Goal: Transaction & Acquisition: Book appointment/travel/reservation

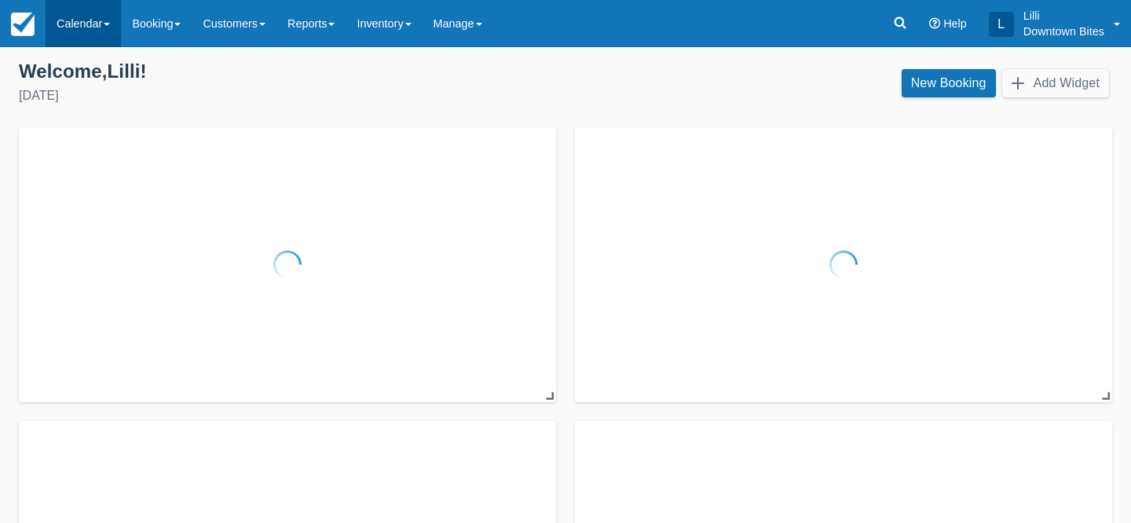
click at [71, 21] on link "Calendar" at bounding box center [83, 23] width 75 height 47
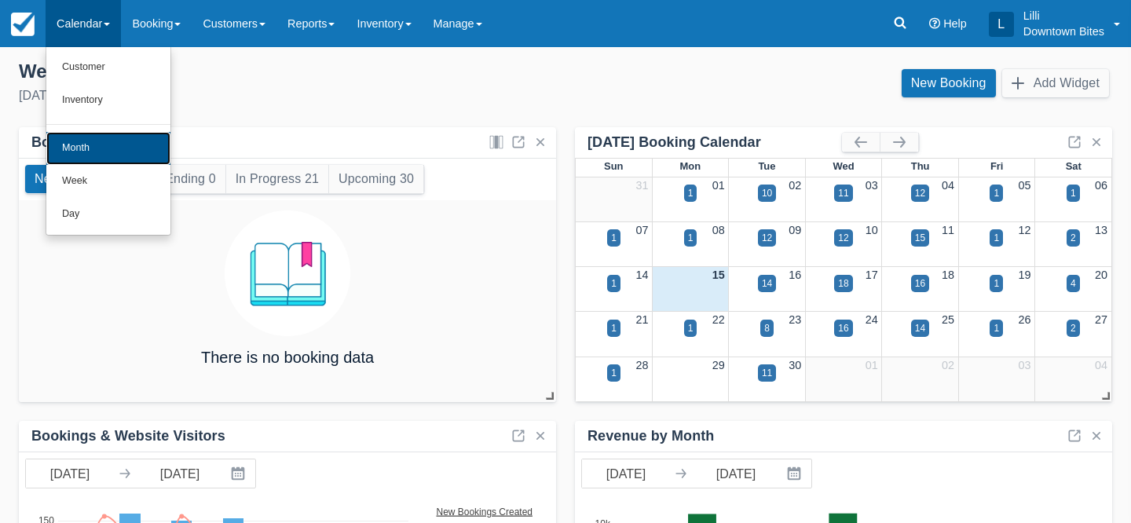
click at [89, 148] on link "Month" at bounding box center [108, 148] width 124 height 33
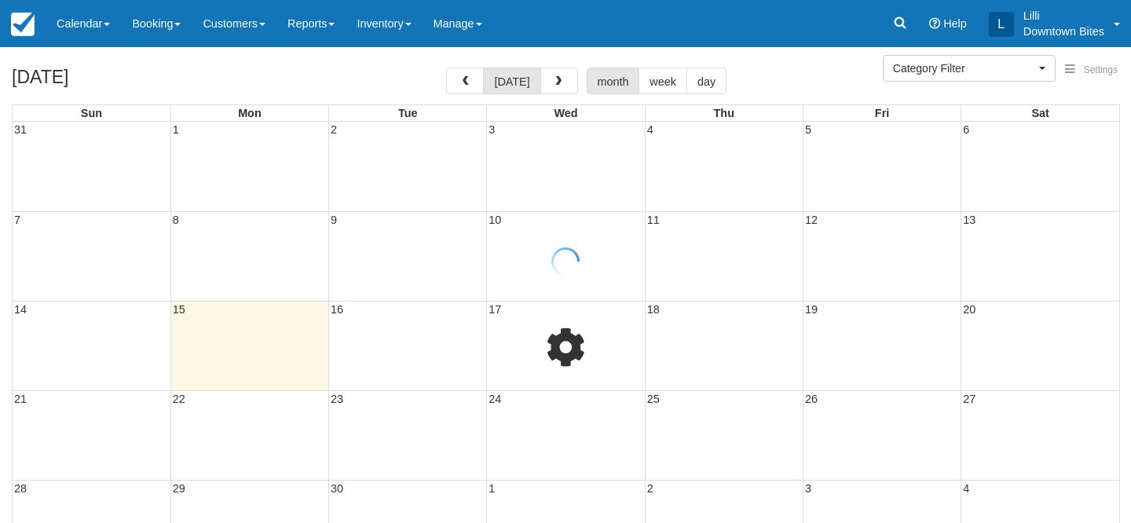
select select
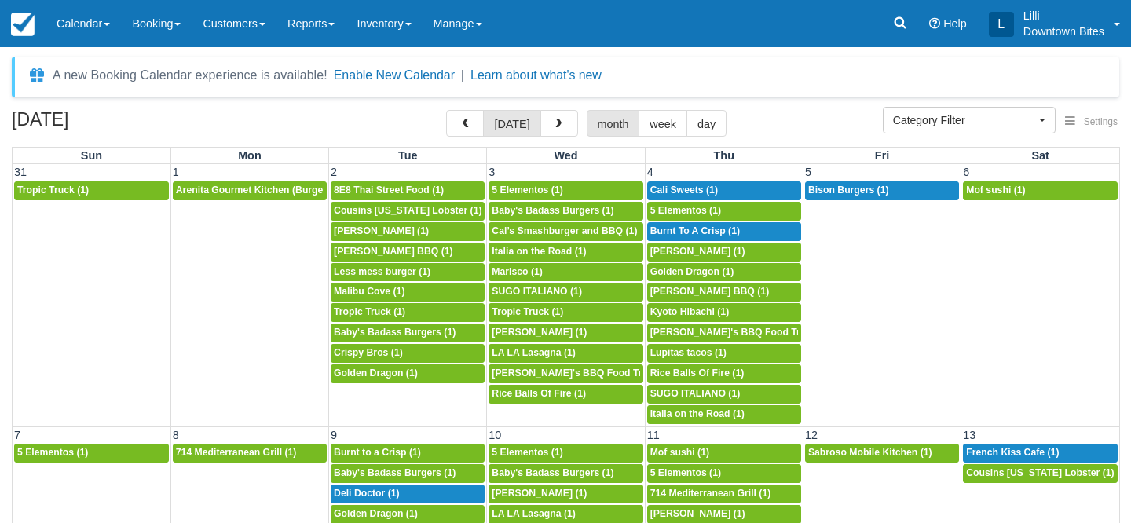
scroll to position [447, 0]
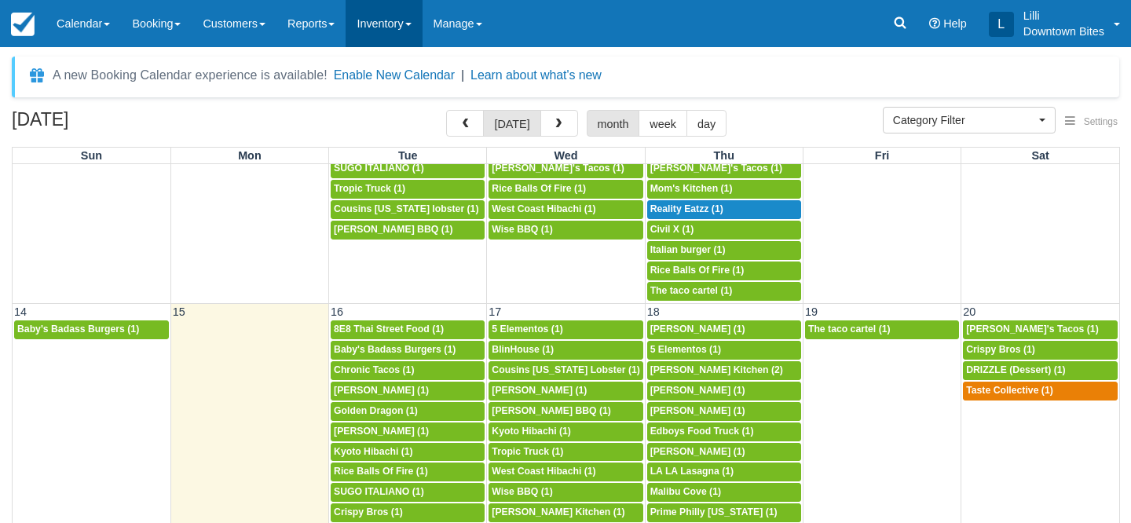
click at [407, 24] on link "Inventory" at bounding box center [384, 23] width 76 height 47
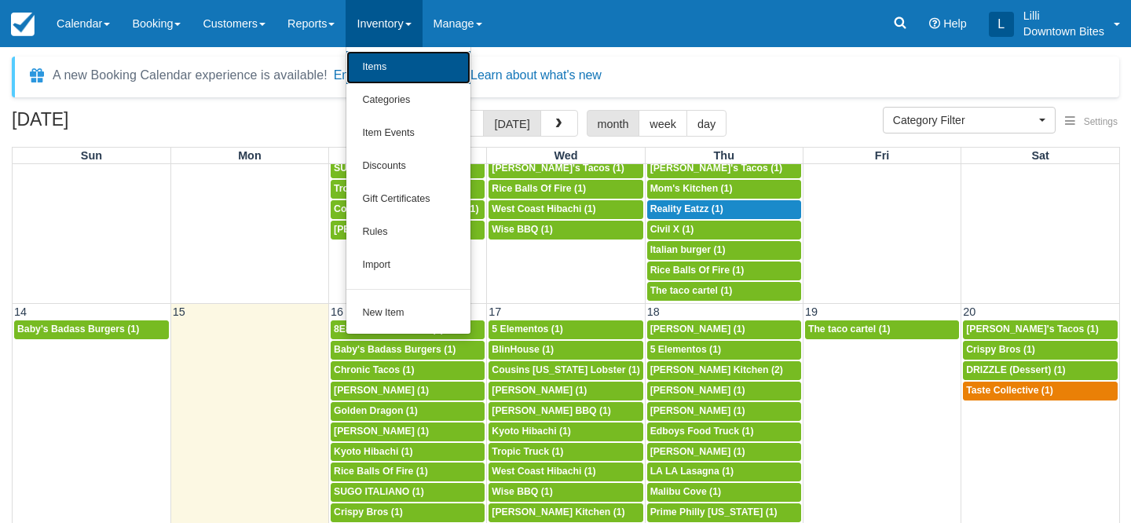
click at [406, 67] on link "Items" at bounding box center [408, 67] width 124 height 33
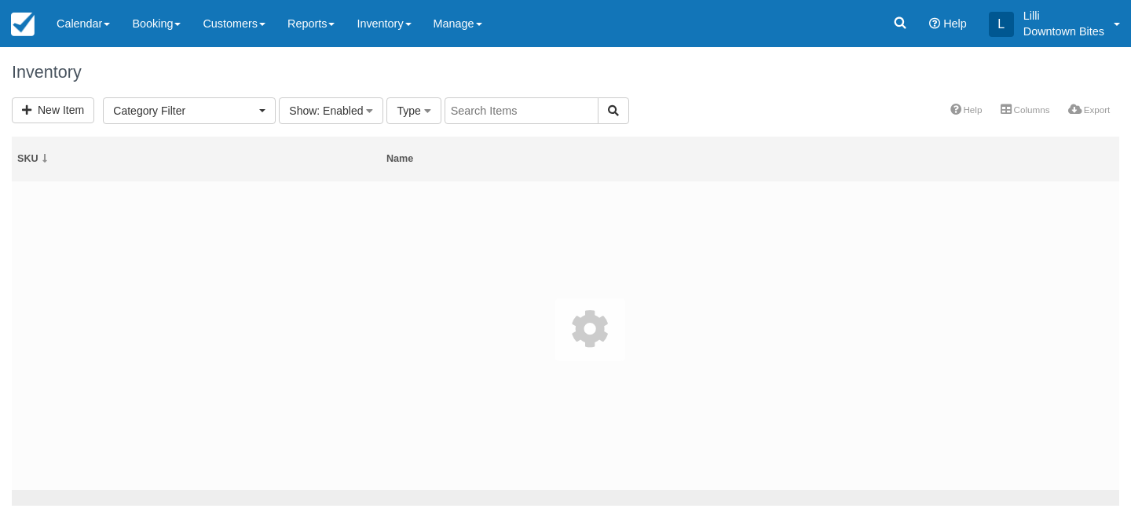
select select
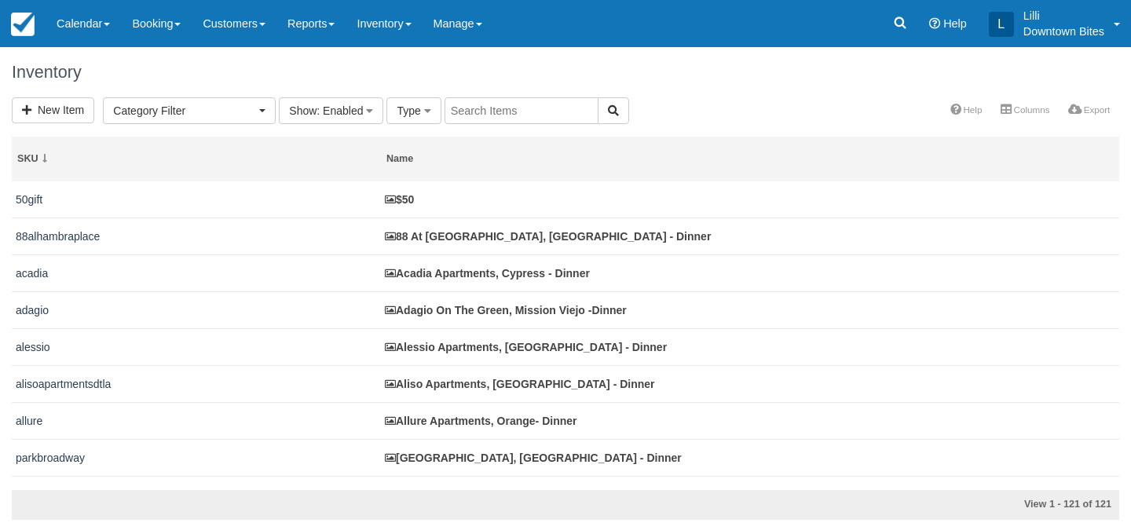
click at [498, 104] on input "text" at bounding box center [522, 110] width 154 height 27
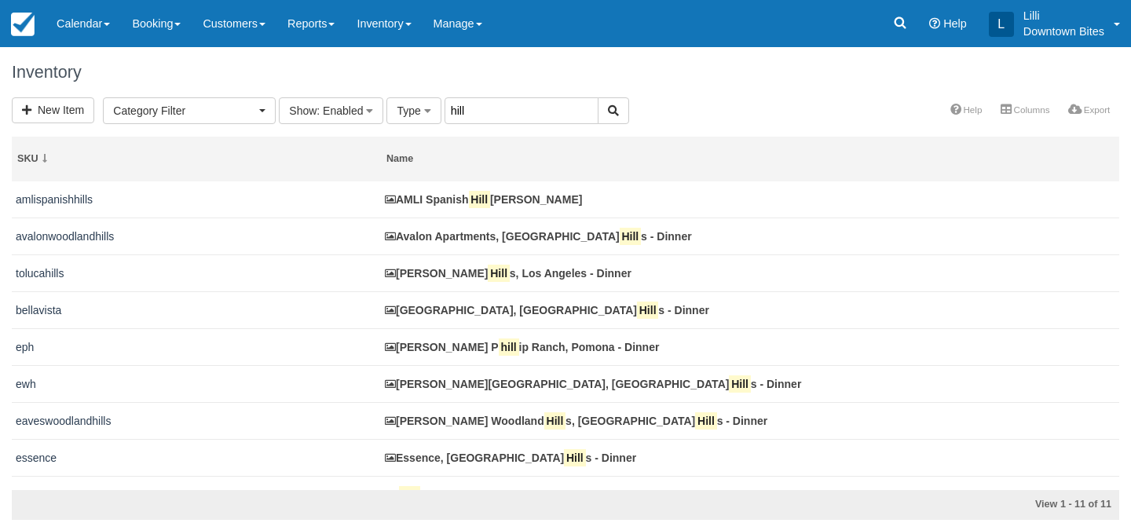
click at [469, 112] on input "hill" at bounding box center [522, 110] width 154 height 27
type input "hilltop"
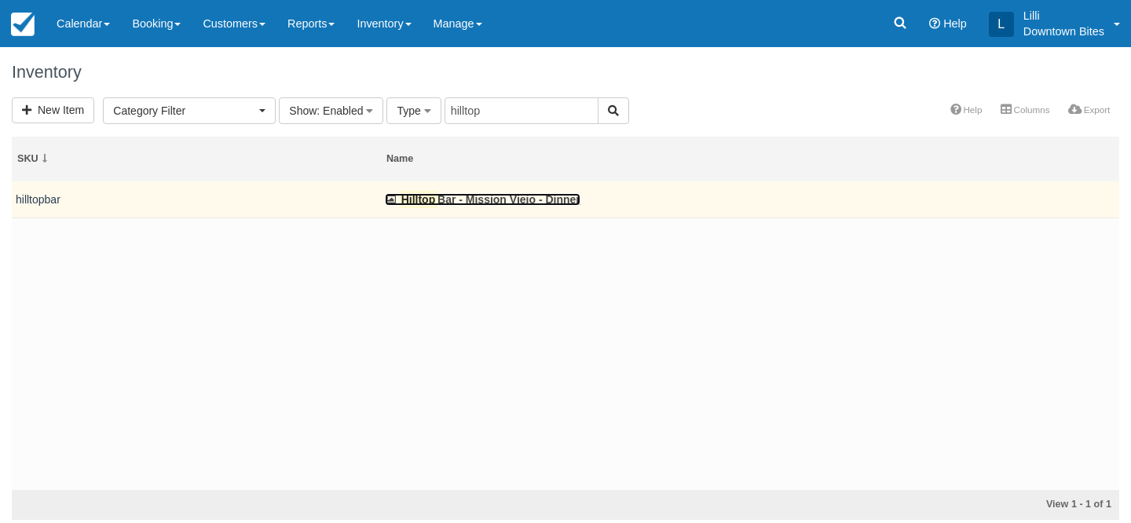
click at [445, 196] on link "Hilltop Bar - Mission Viejo - Dinner" at bounding box center [483, 199] width 196 height 13
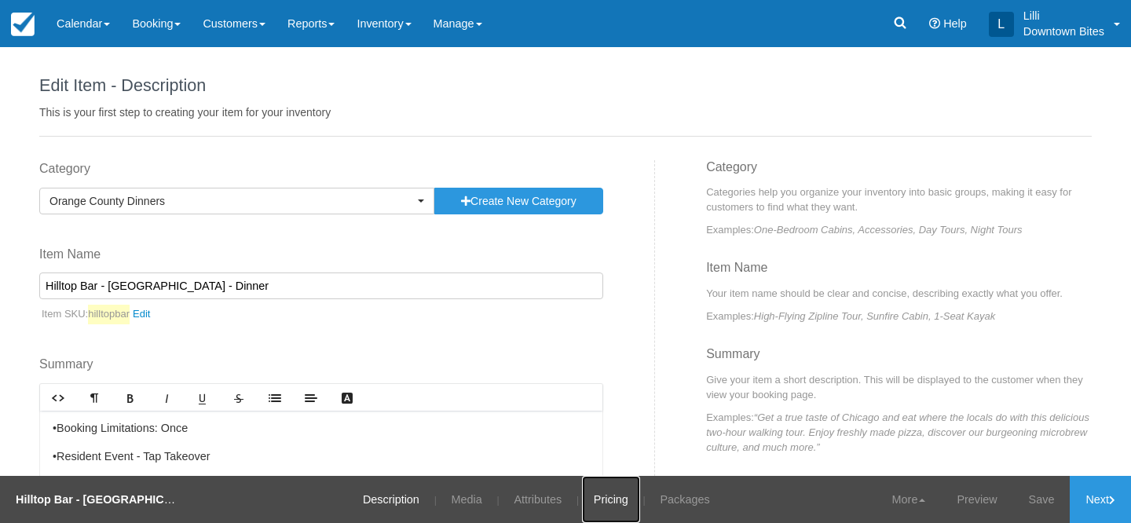
click at [618, 501] on link "Pricing" at bounding box center [611, 499] width 58 height 47
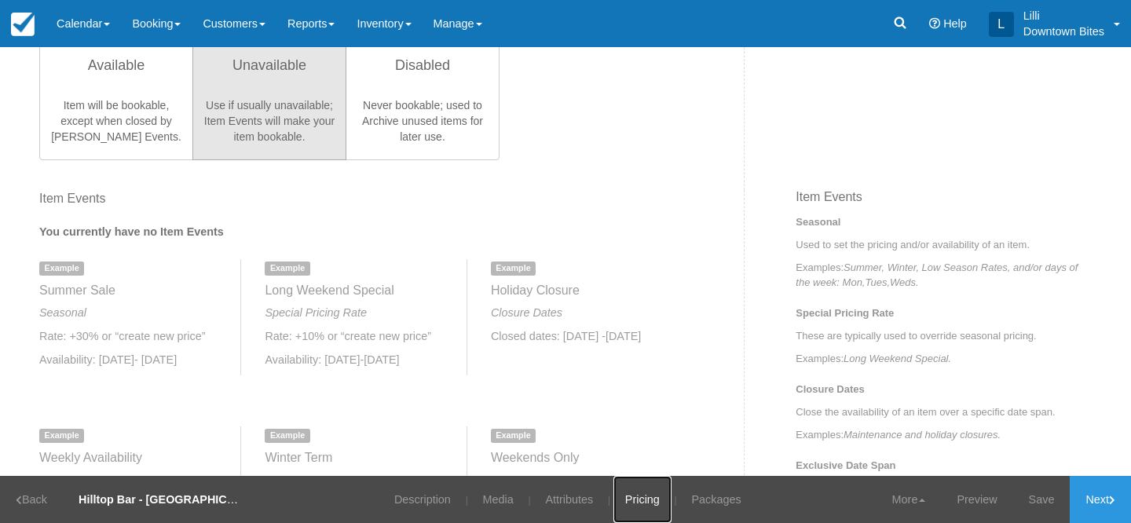
scroll to position [345, 0]
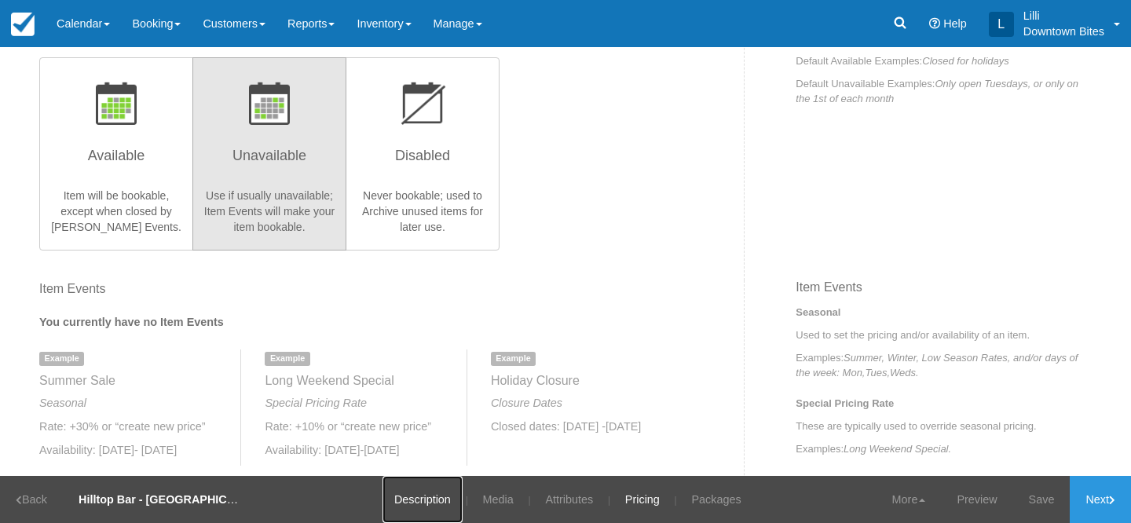
click at [419, 504] on link "Description" at bounding box center [423, 499] width 80 height 47
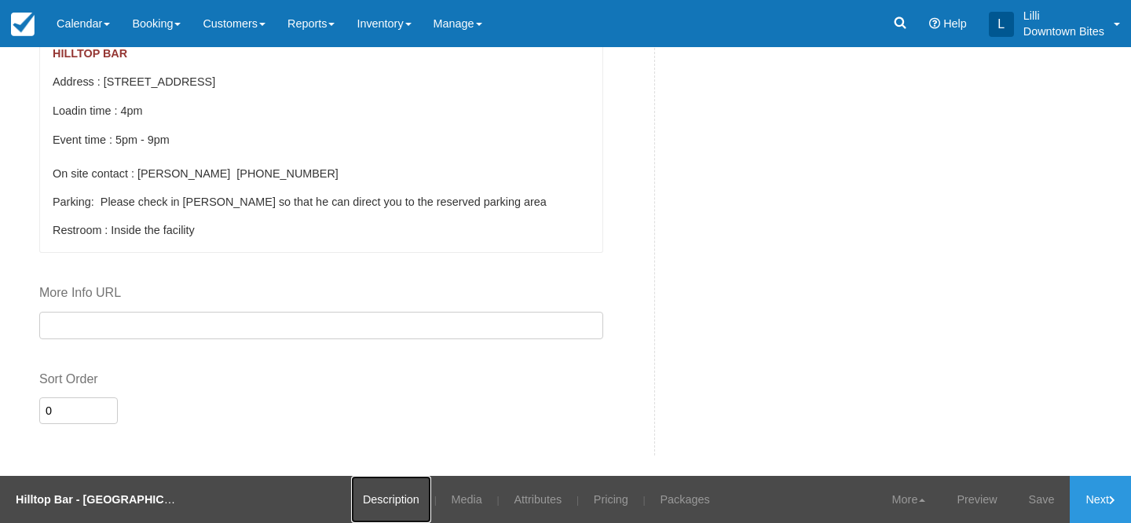
scroll to position [1024, 0]
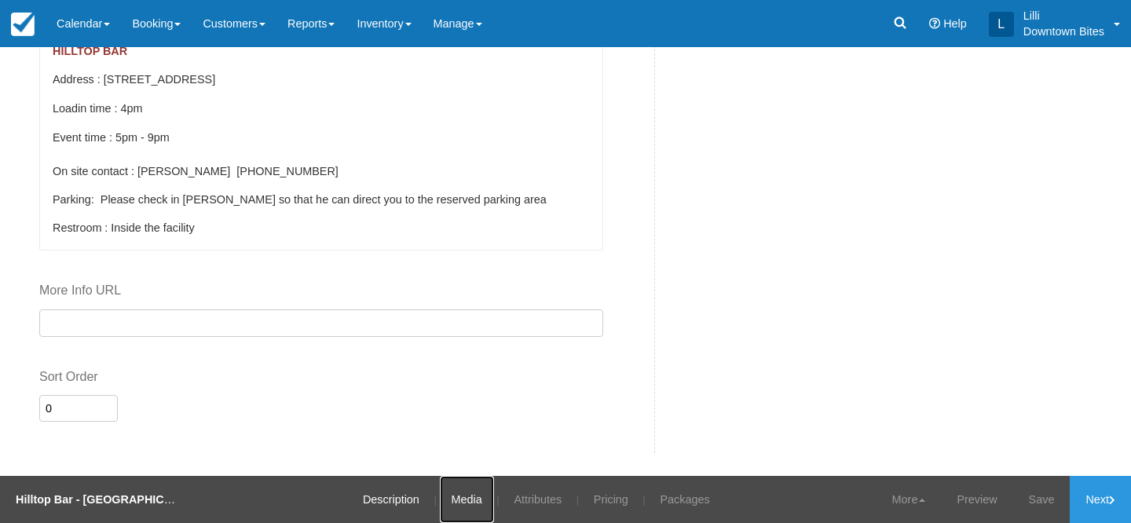
click at [456, 497] on link "Media" at bounding box center [467, 499] width 54 height 47
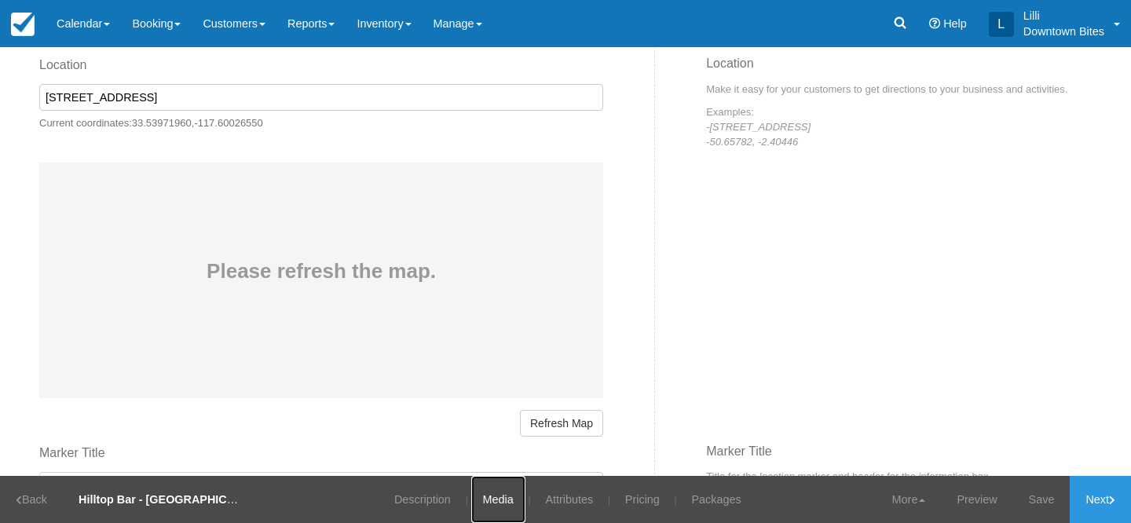
scroll to position [680, 0]
click at [572, 500] on link "Attributes" at bounding box center [568, 499] width 71 height 47
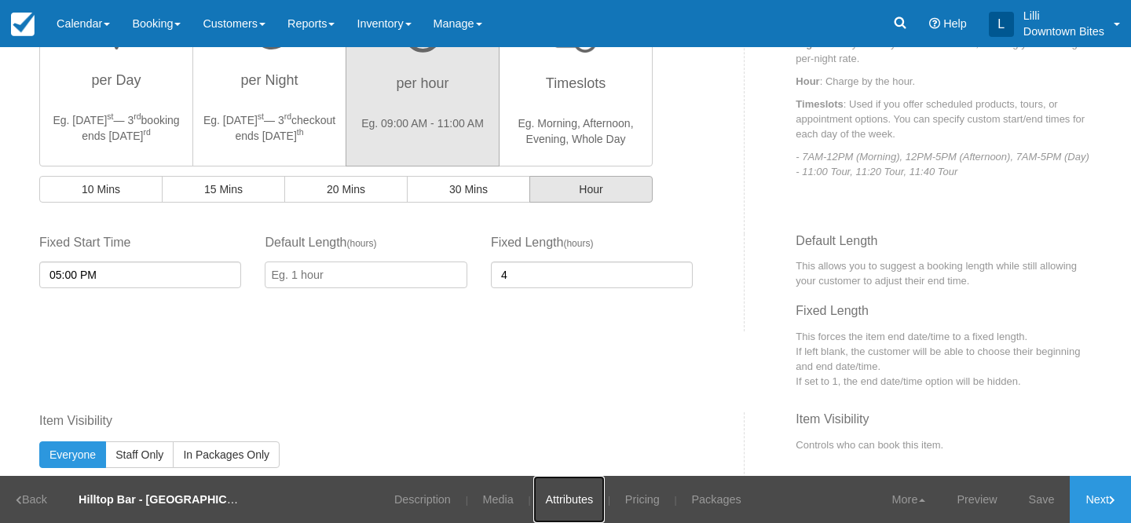
scroll to position [547, 0]
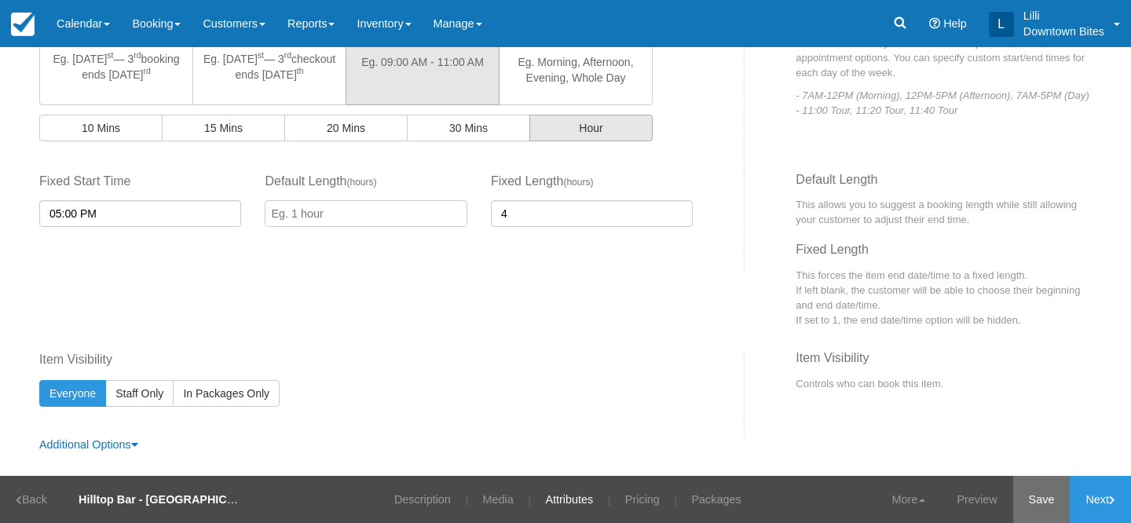
click at [1035, 500] on link "Save" at bounding box center [1041, 499] width 57 height 47
click at [1081, 506] on link "Next" at bounding box center [1100, 499] width 61 height 47
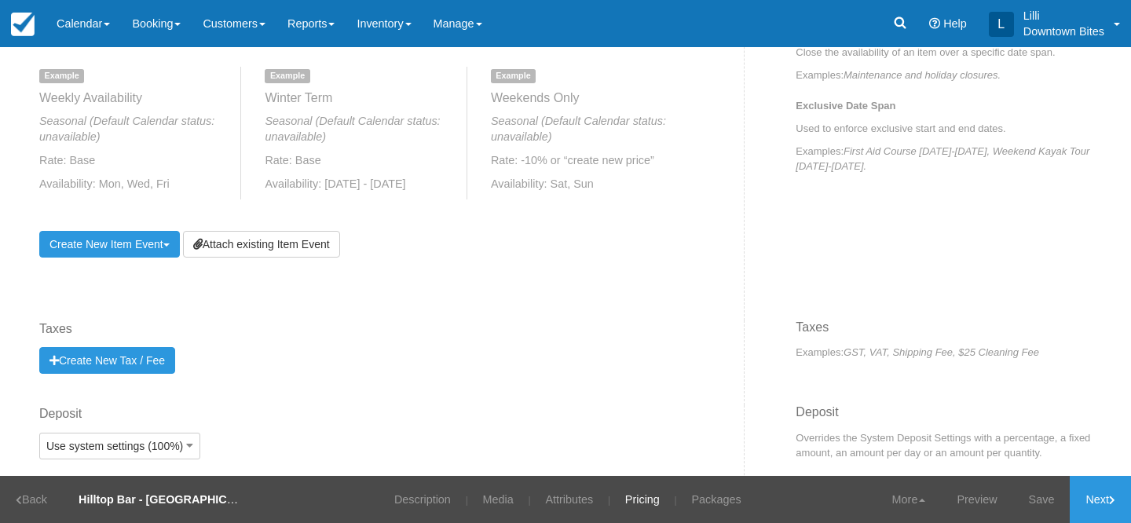
scroll to position [800, 0]
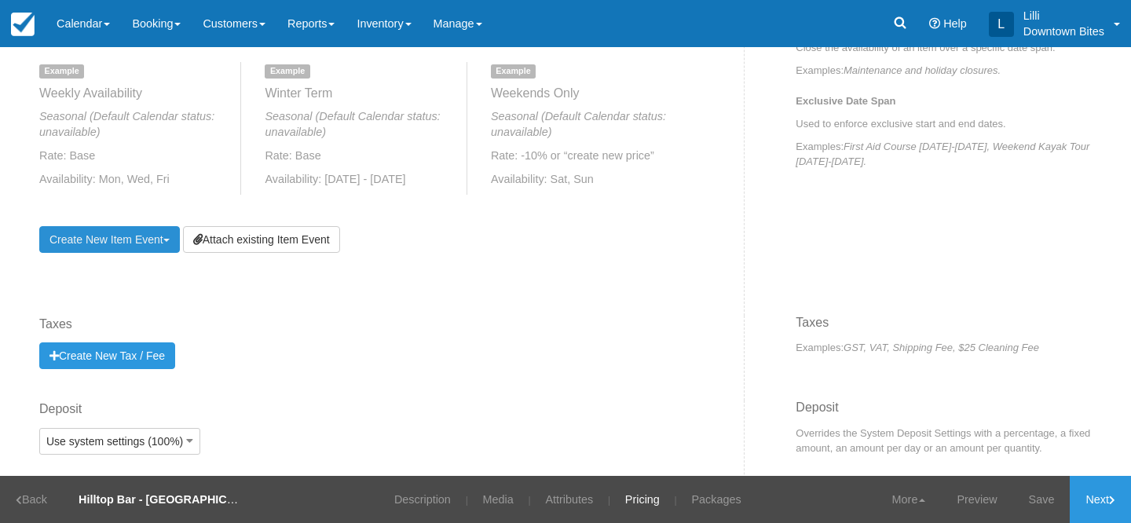
click at [111, 239] on link "Create New Item Event Toggle Dropdown" at bounding box center [109, 239] width 141 height 27
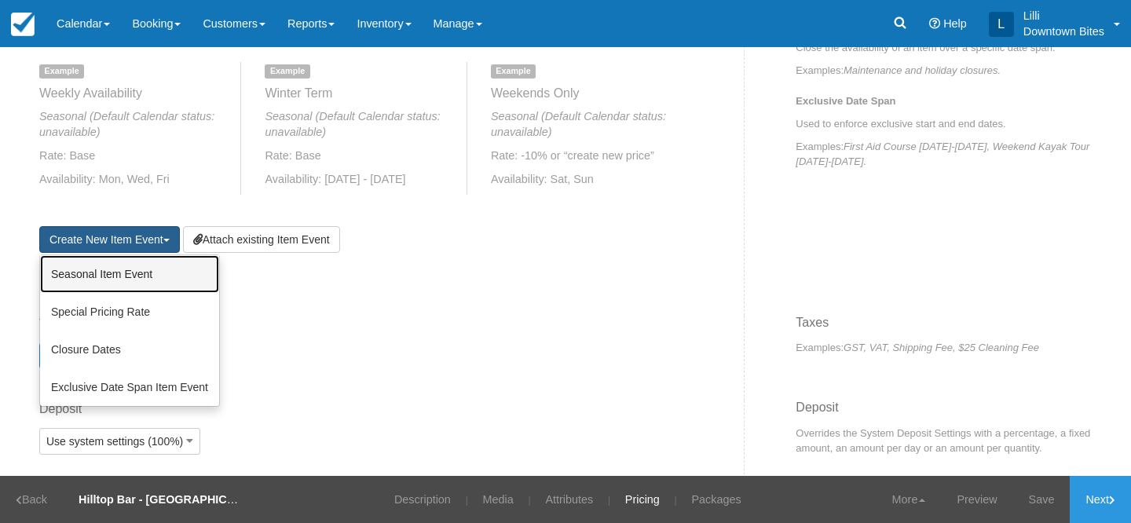
click at [112, 278] on link "Seasonal Item Event" at bounding box center [129, 274] width 179 height 38
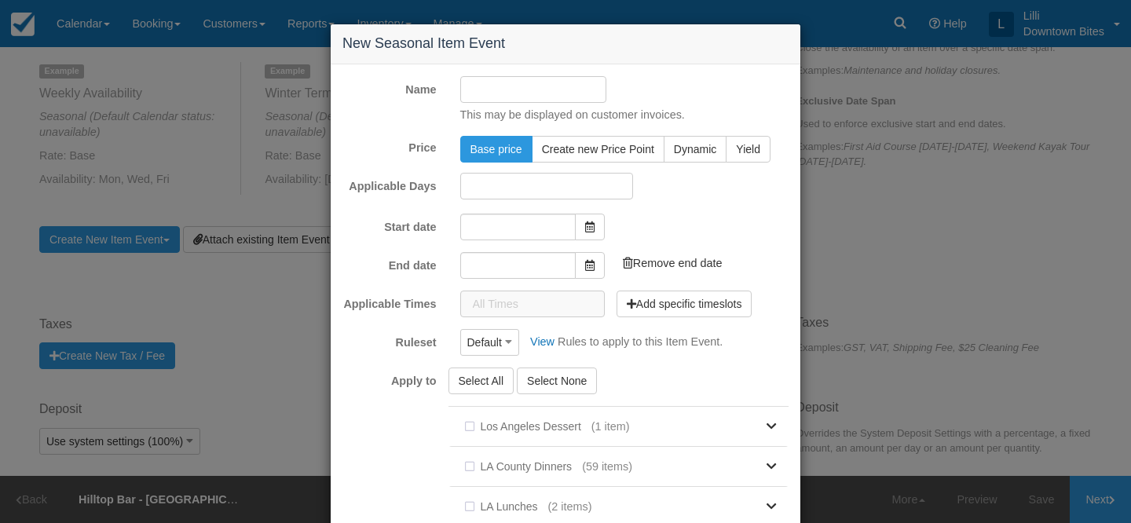
type input "09/15/25"
type input "10/15/25"
click at [522, 86] on input "Name" at bounding box center [533, 89] width 147 height 27
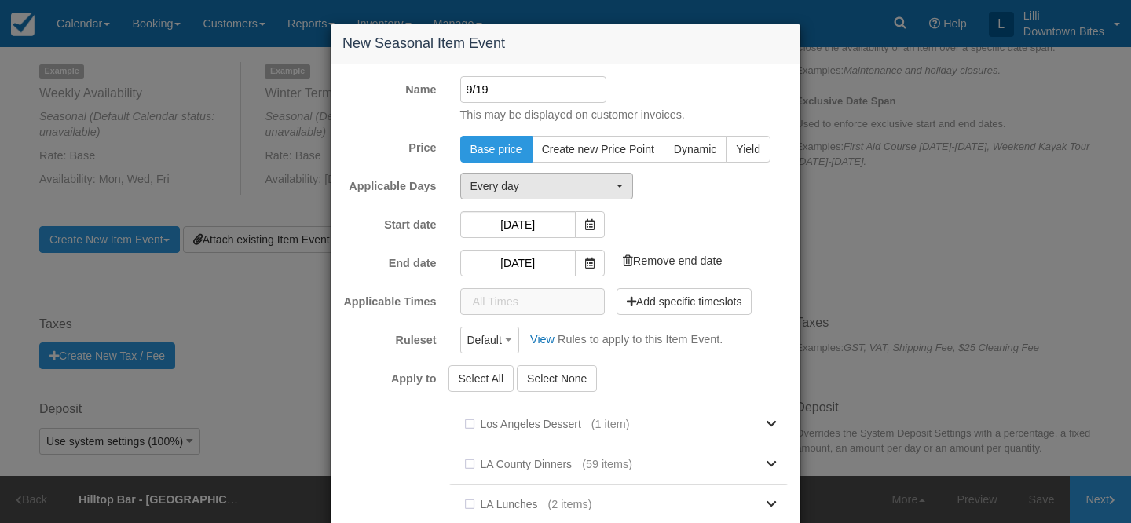
type input "9/19"
click at [502, 185] on span "Every day" at bounding box center [542, 186] width 142 height 16
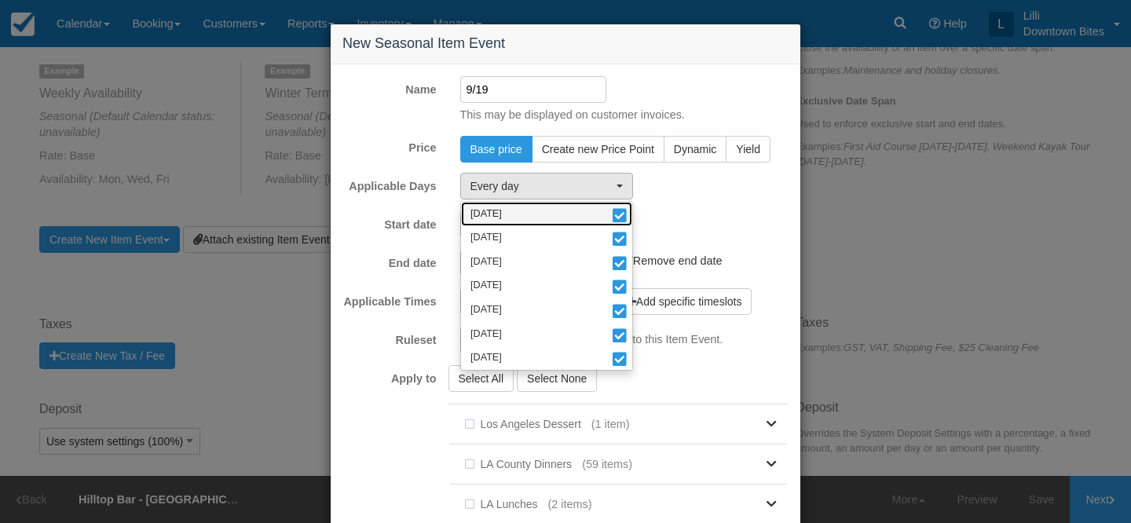
click at [533, 216] on link "Monday" at bounding box center [546, 214] width 171 height 24
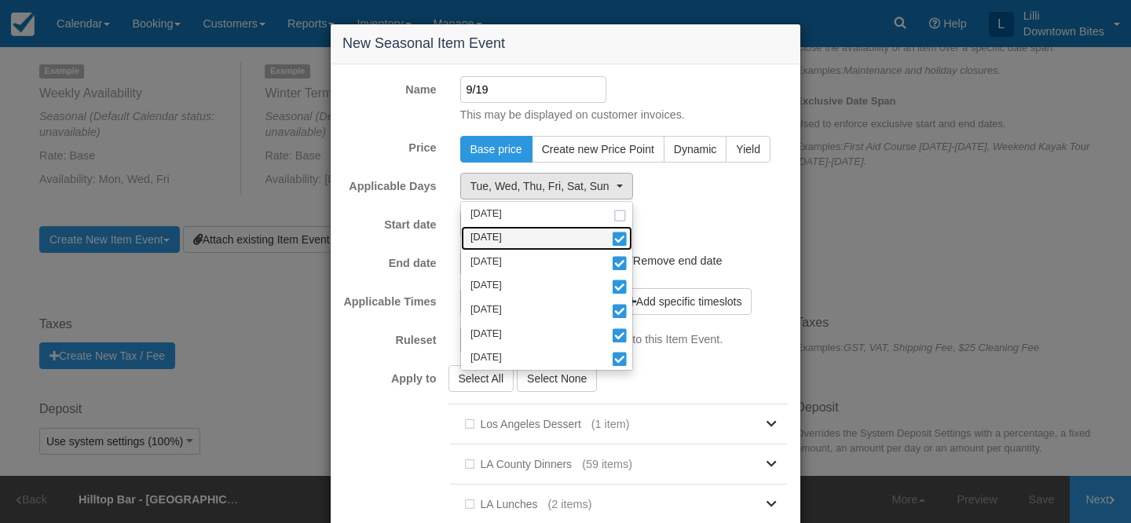
click at [526, 235] on link "Tuesday" at bounding box center [546, 238] width 171 height 24
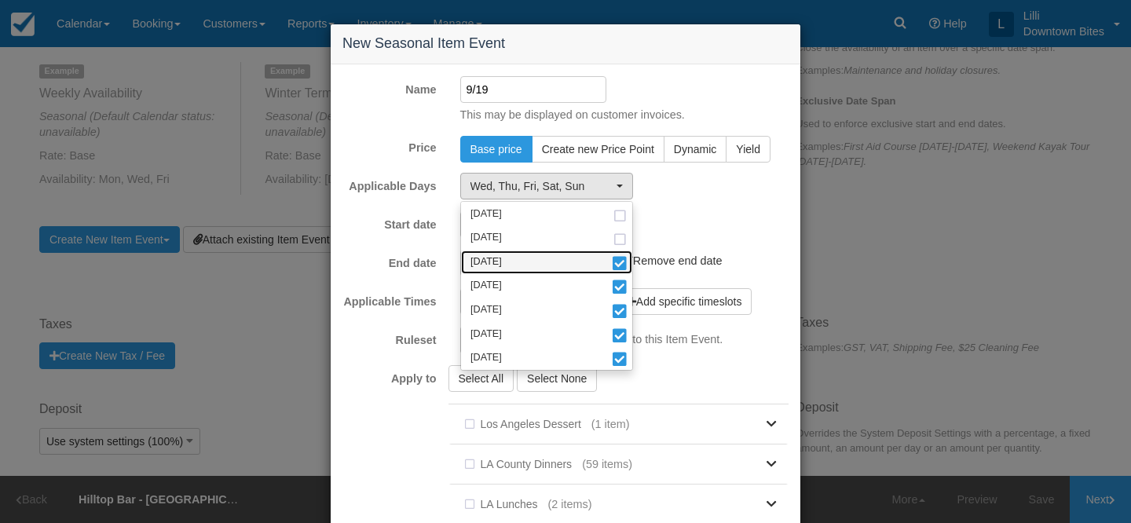
click at [526, 255] on link "Wednesday" at bounding box center [546, 263] width 171 height 24
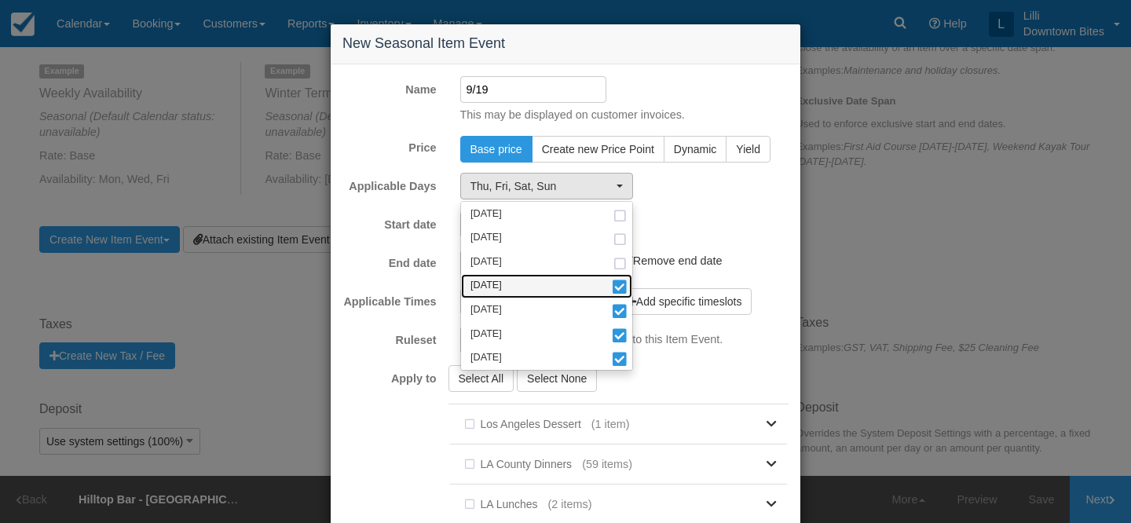
click at [524, 279] on link "Thursday" at bounding box center [546, 286] width 171 height 24
select select "fri"
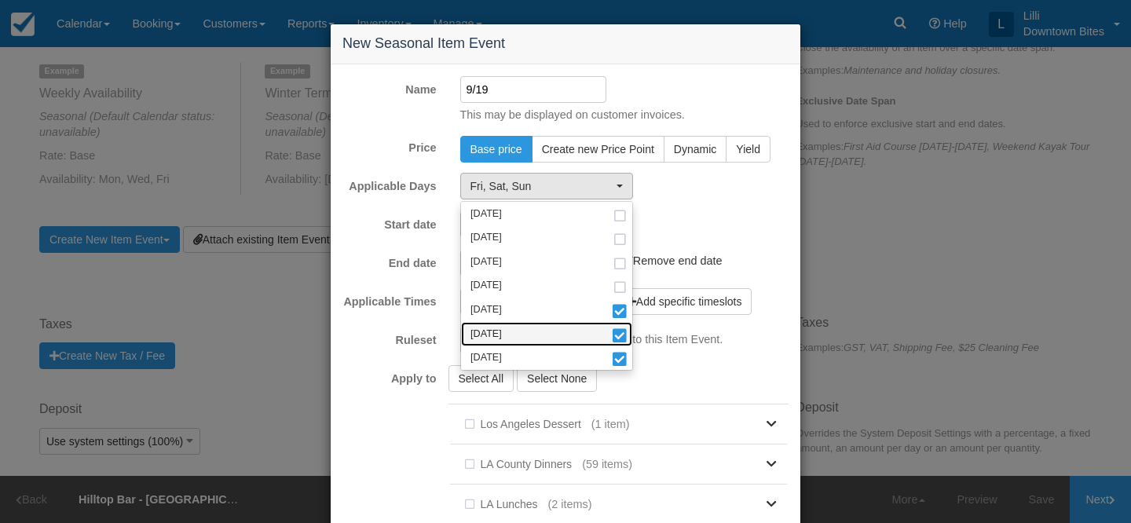
click at [518, 334] on link "Saturday" at bounding box center [546, 334] width 171 height 24
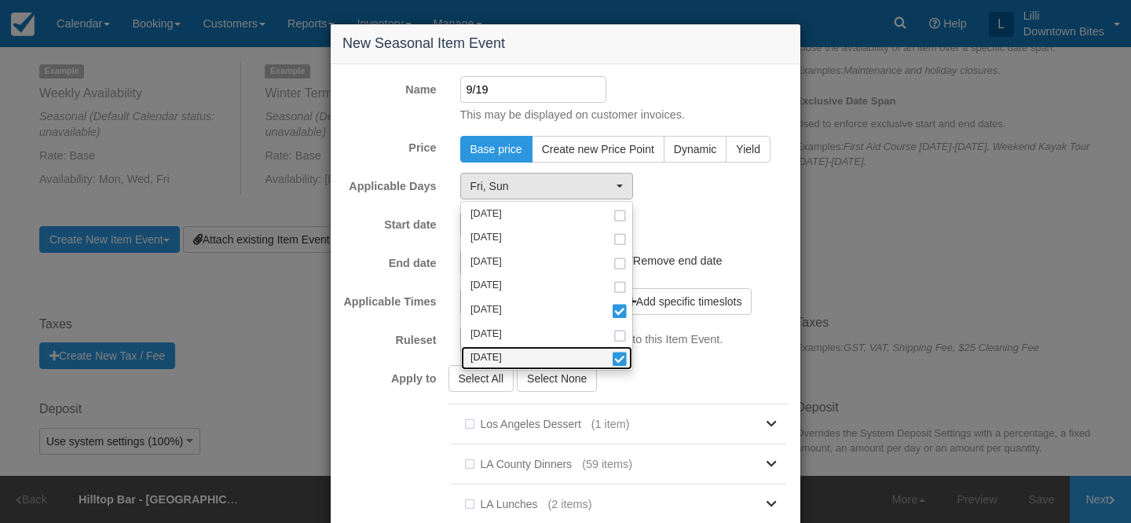
click at [515, 362] on link "Sunday" at bounding box center [546, 358] width 171 height 24
click at [646, 229] on div "Start date 09/15/25 Add end date" at bounding box center [566, 224] width 470 height 27
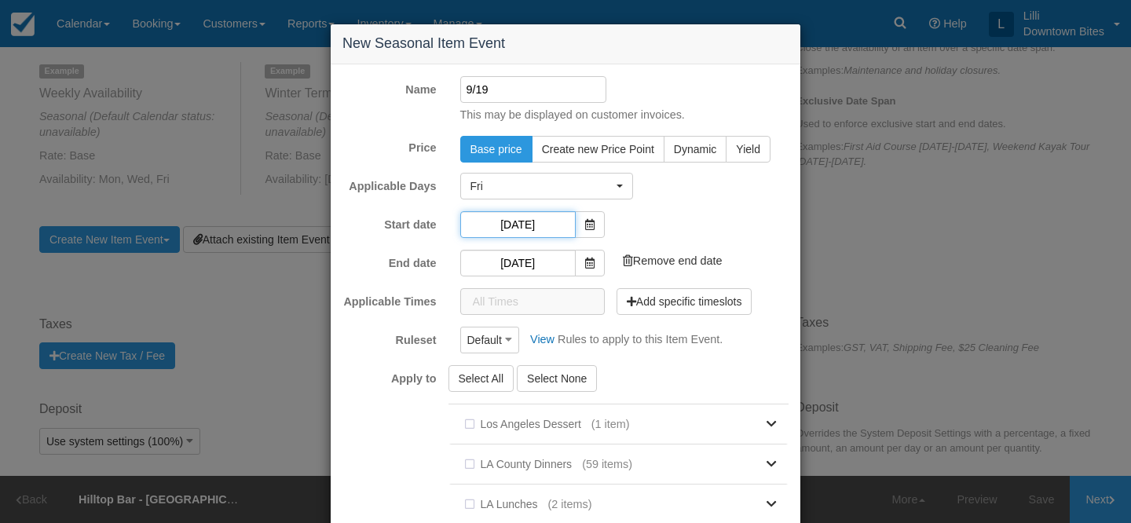
click at [557, 221] on input "09/15/25" at bounding box center [517, 224] width 115 height 27
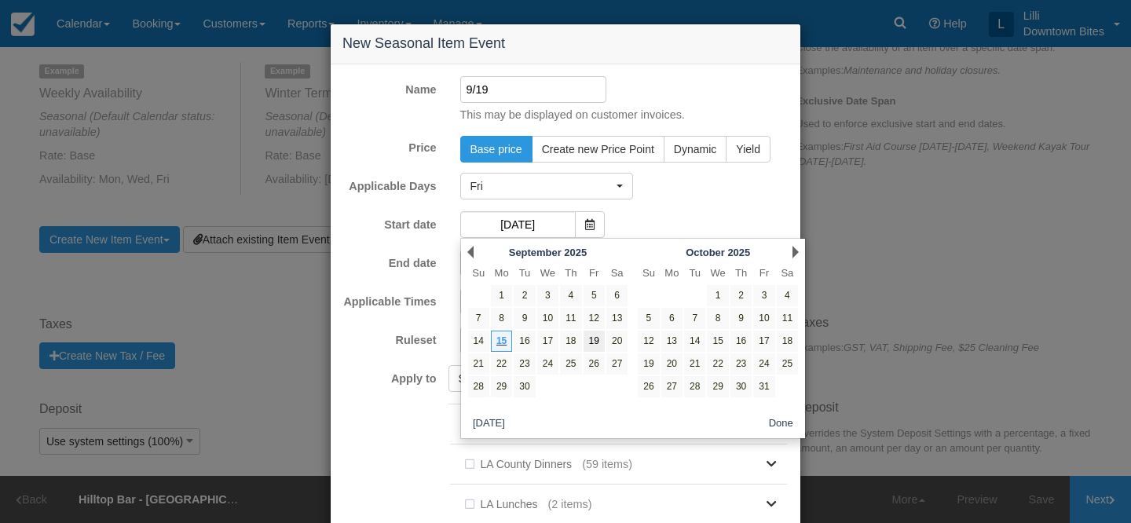
click at [590, 340] on link "19" at bounding box center [594, 341] width 21 height 21
type input "09/19/25"
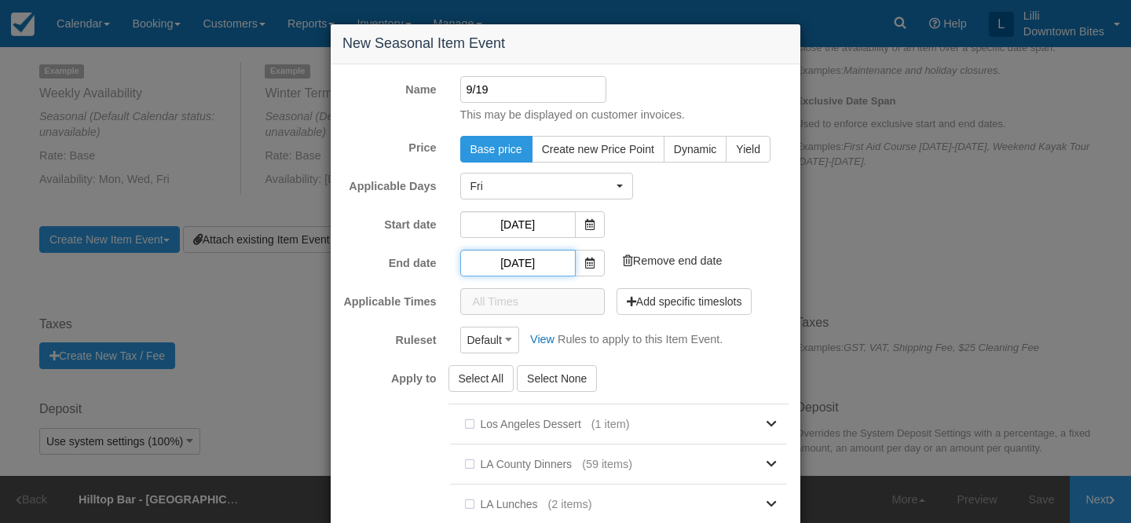
click at [503, 259] on input "10/15/25" at bounding box center [517, 263] width 115 height 27
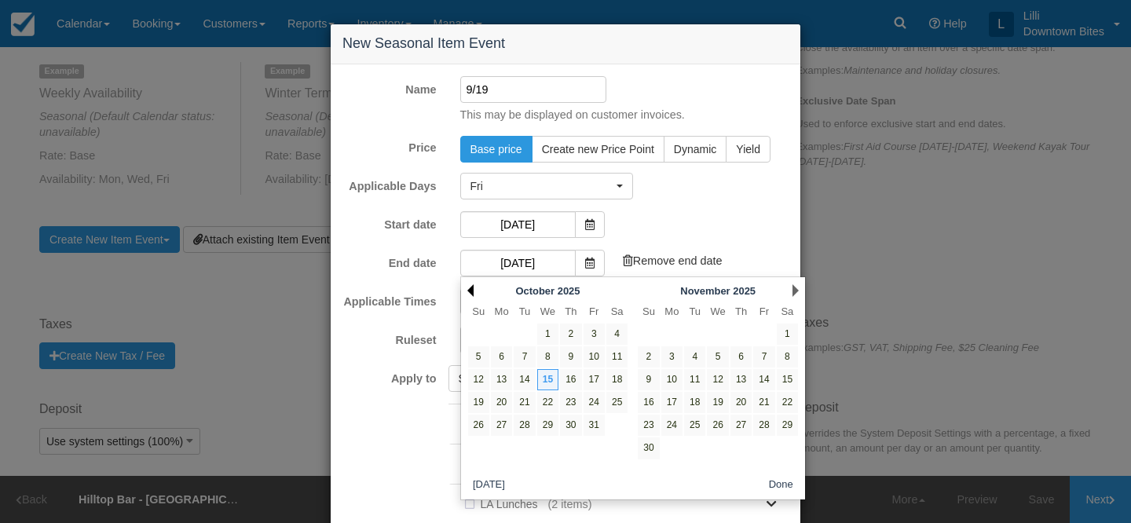
click at [473, 291] on link "Prev" at bounding box center [470, 290] width 6 height 13
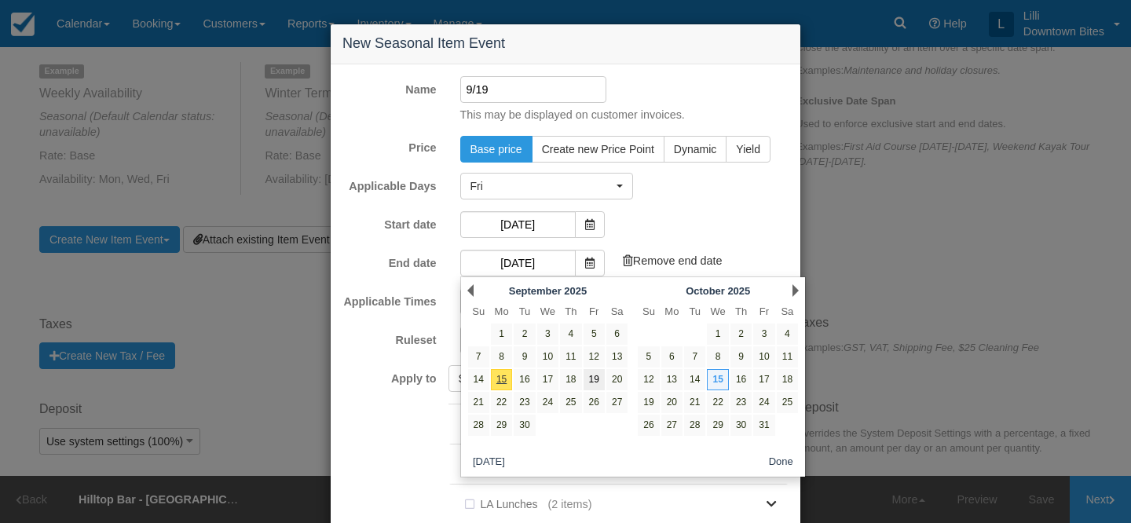
click at [593, 375] on link "19" at bounding box center [594, 379] width 21 height 21
type input "09/19/25"
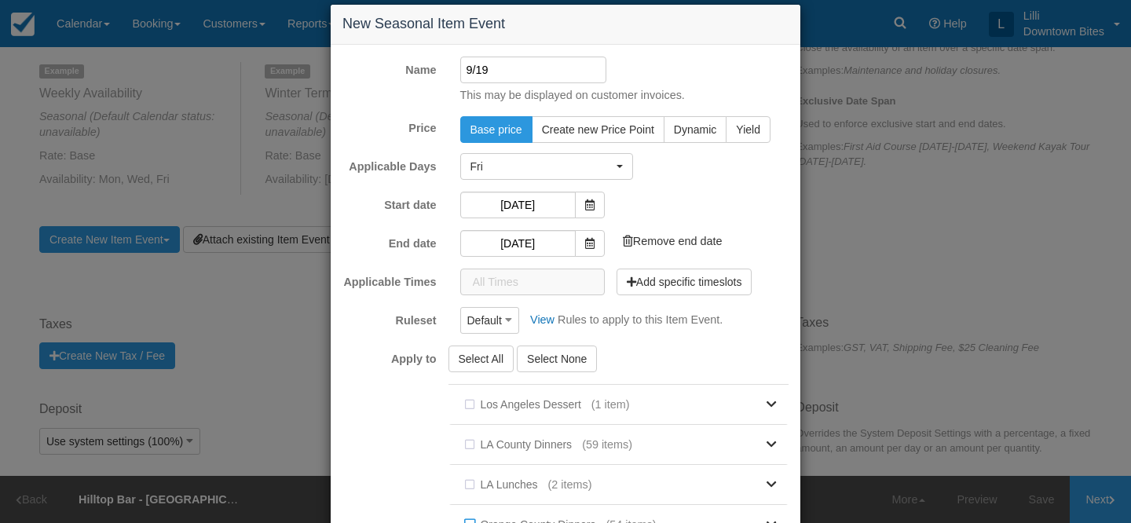
scroll to position [225, 0]
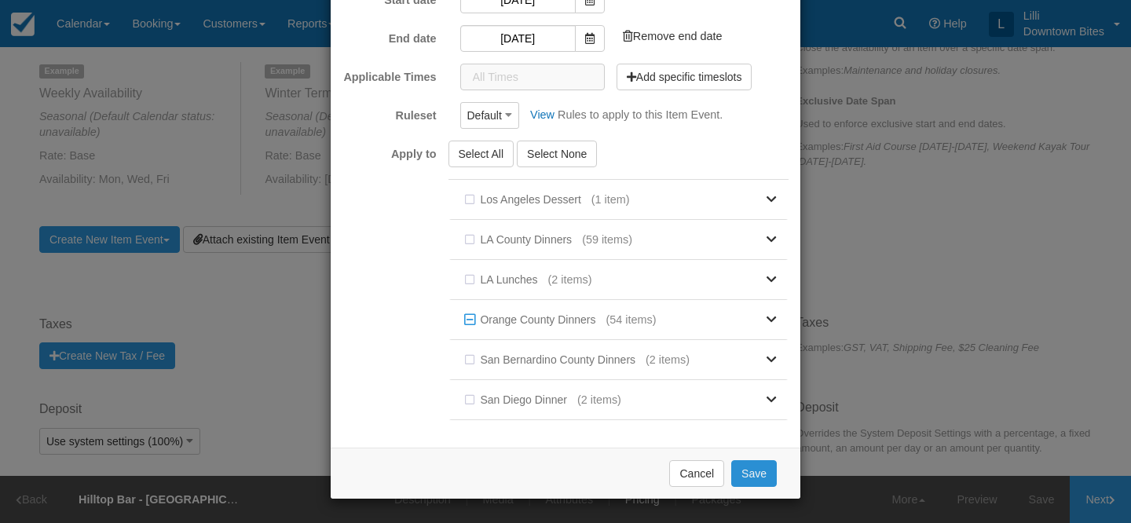
click at [755, 477] on button "Save" at bounding box center [754, 473] width 46 height 27
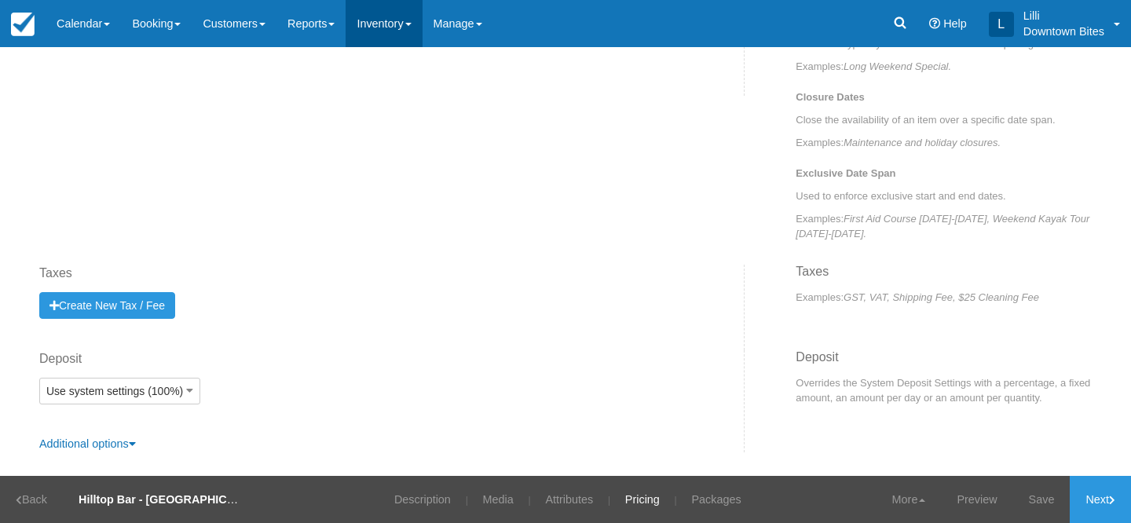
scroll to position [727, 0]
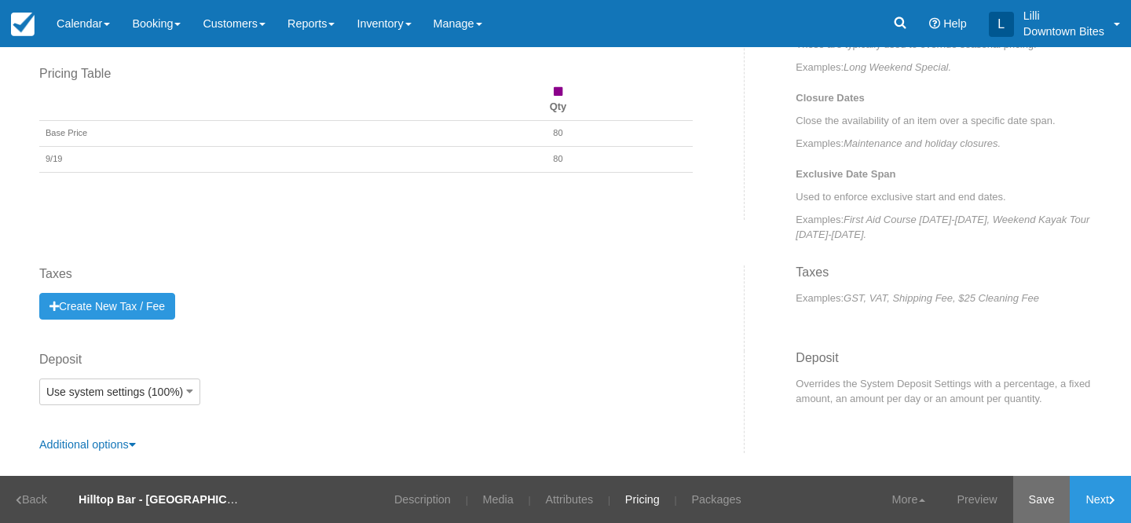
click at [1053, 499] on link "Save" at bounding box center [1041, 499] width 57 height 47
click at [398, 25] on link "Inventory" at bounding box center [384, 23] width 76 height 47
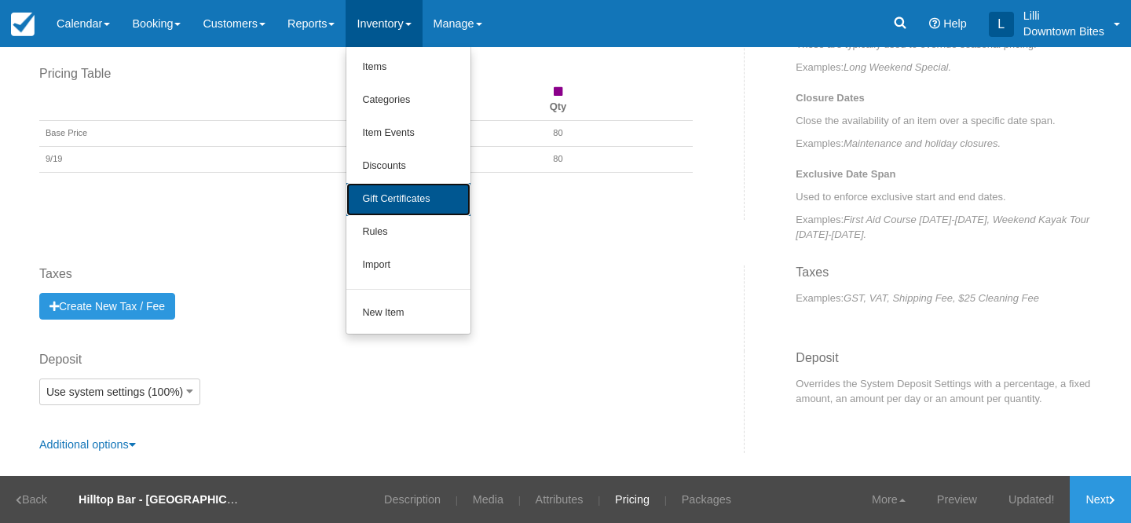
click at [422, 200] on link "Gift Certificates" at bounding box center [408, 199] width 124 height 33
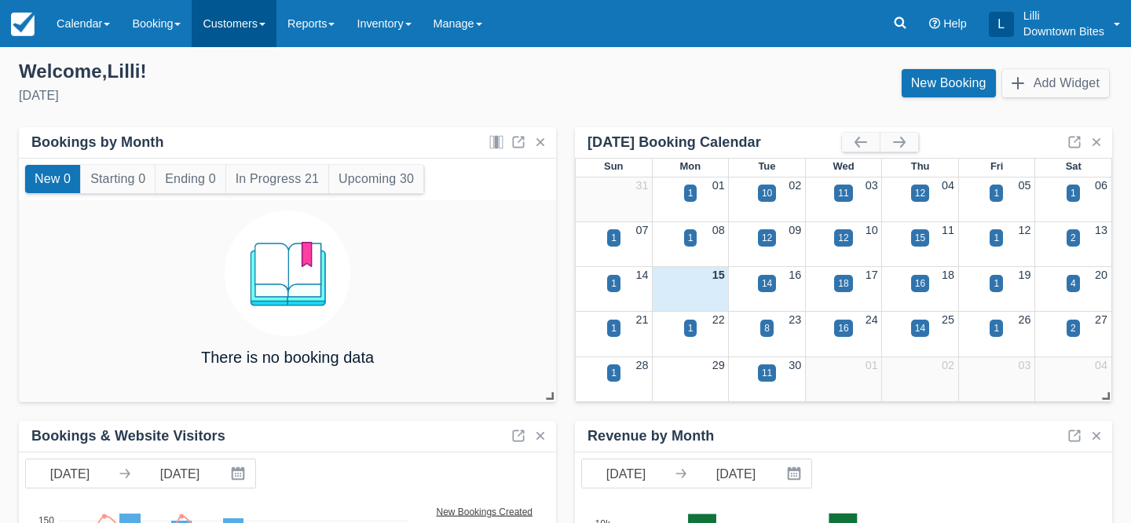
click at [238, 25] on link "Customers" at bounding box center [234, 23] width 85 height 47
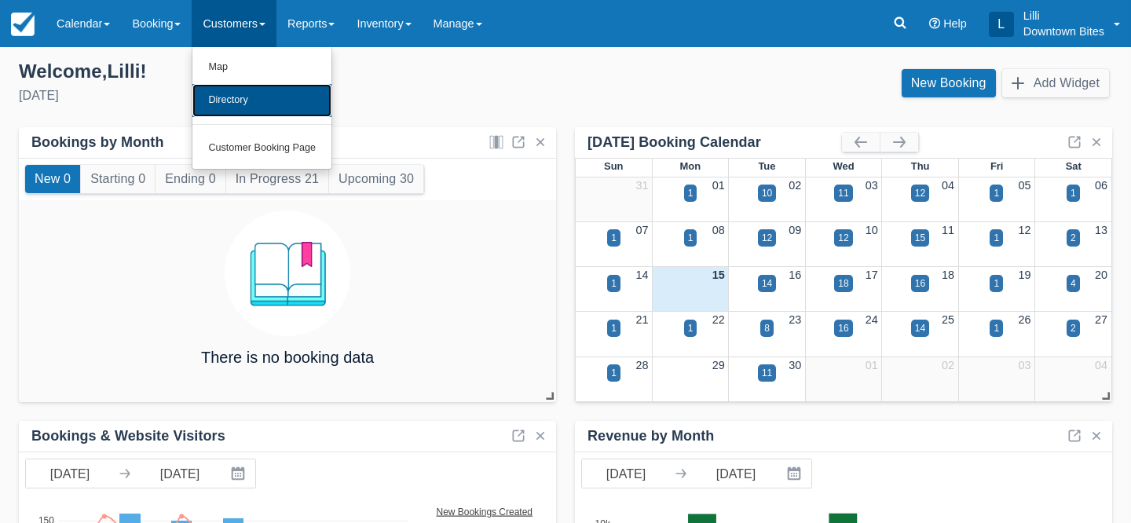
click at [243, 104] on link "Directory" at bounding box center [261, 100] width 139 height 33
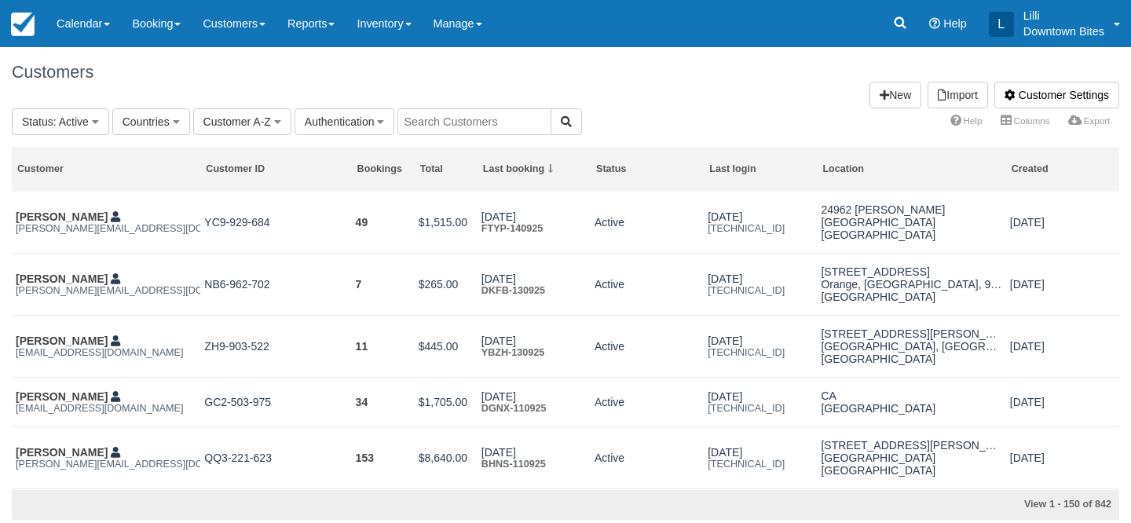
click at [427, 119] on input "text" at bounding box center [475, 121] width 154 height 27
type input "itali"
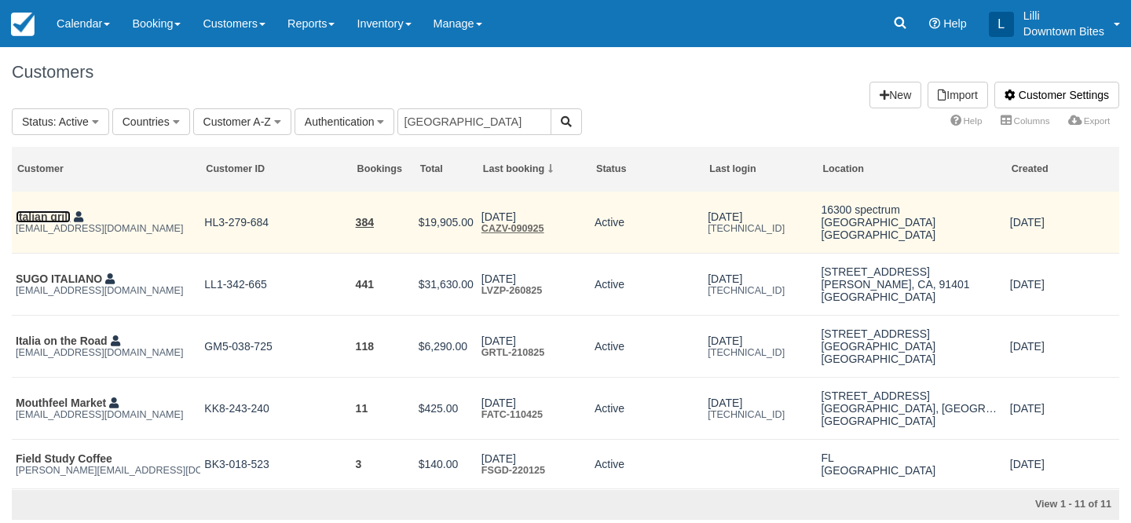
click at [33, 218] on link "Italian grill" at bounding box center [43, 217] width 55 height 13
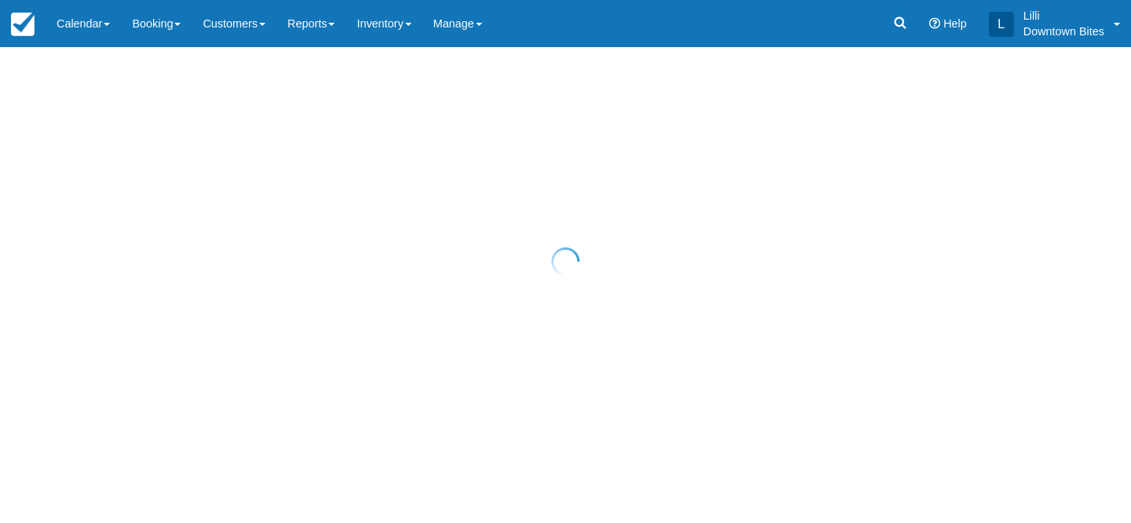
select select "50"
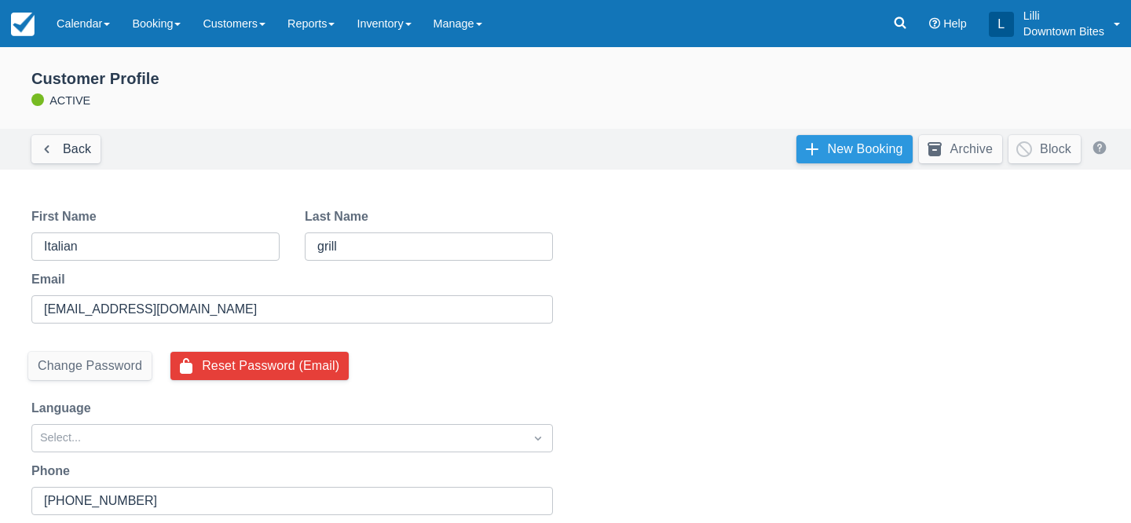
click at [822, 160] on link "New Booking" at bounding box center [855, 149] width 116 height 28
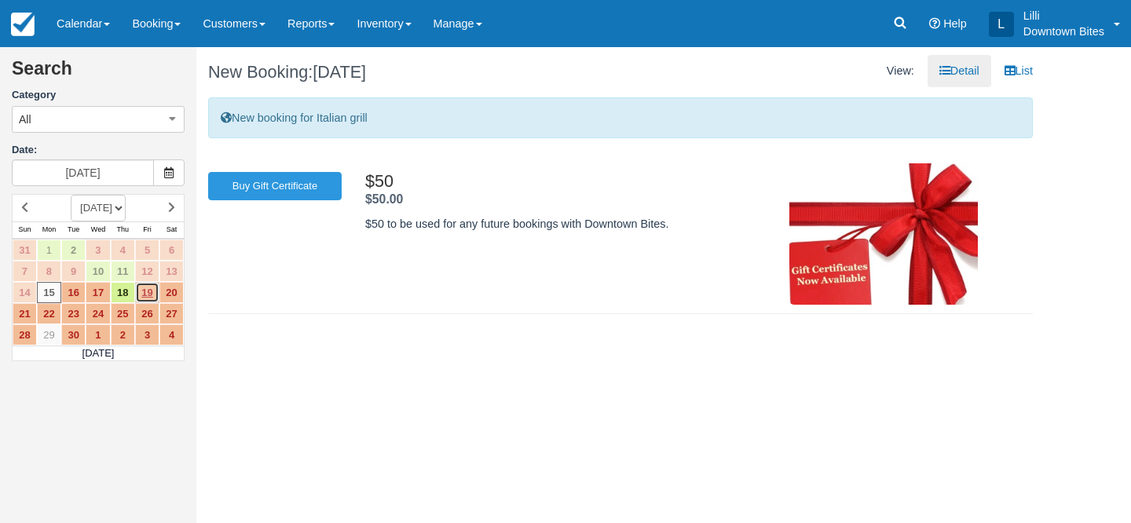
click at [141, 291] on link "19" at bounding box center [147, 292] width 24 height 21
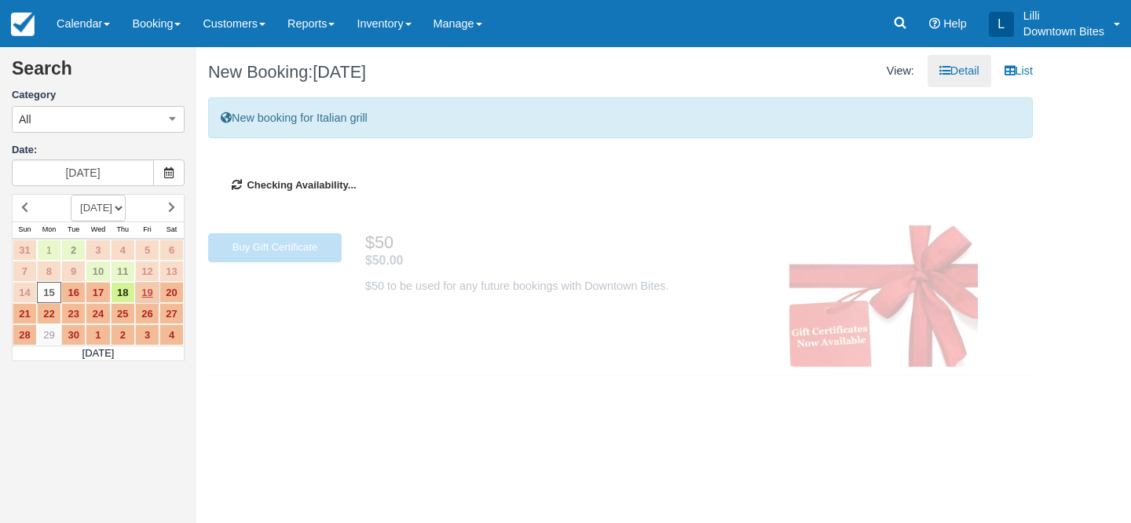
type input "[DATE]"
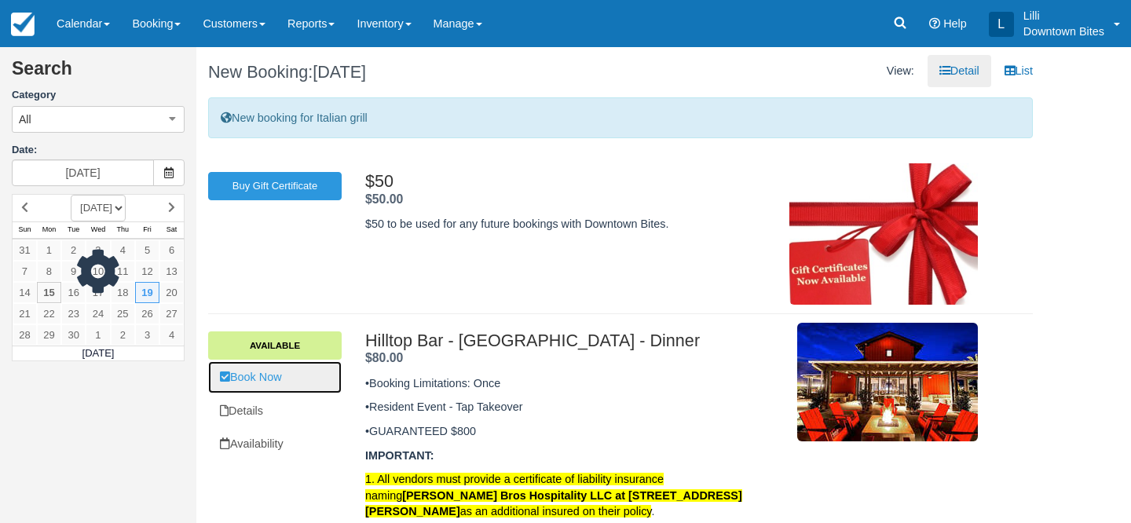
click at [270, 381] on link "Book Now" at bounding box center [275, 377] width 134 height 32
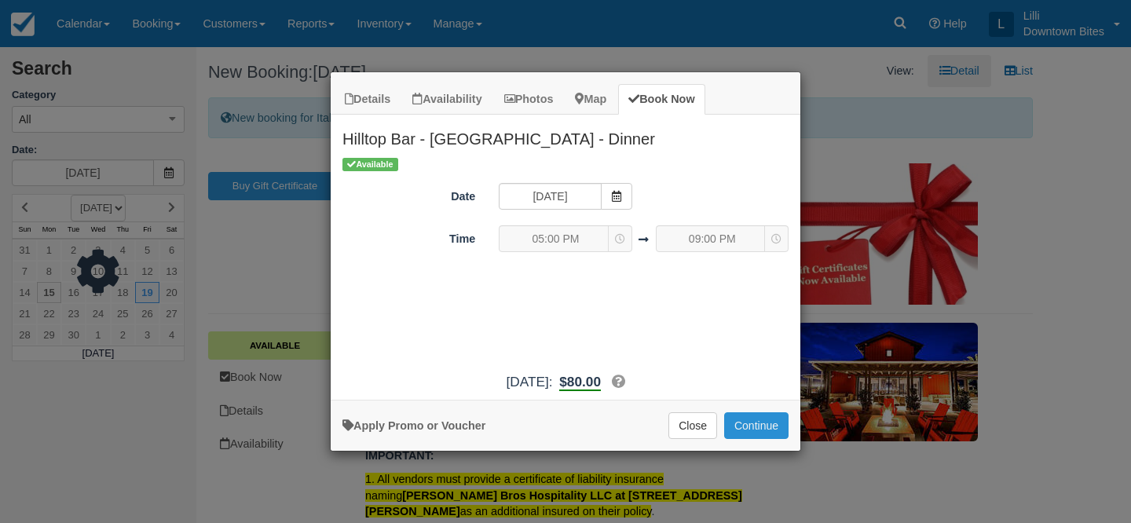
click at [774, 424] on button "Continue" at bounding box center [756, 425] width 64 height 27
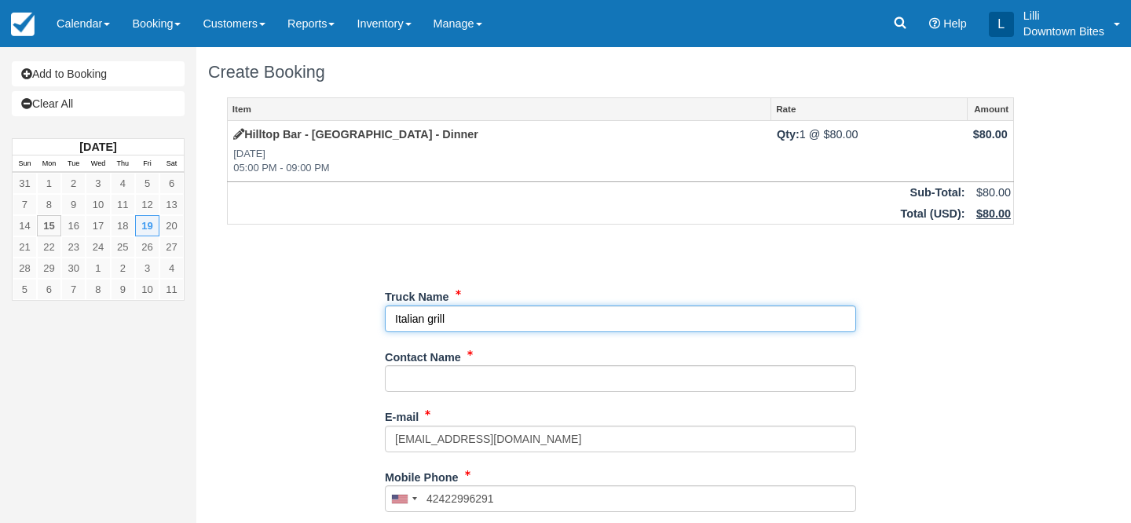
click at [478, 320] on input "Truck Name" at bounding box center [620, 319] width 471 height 27
type input "Italian Burger & Grill"
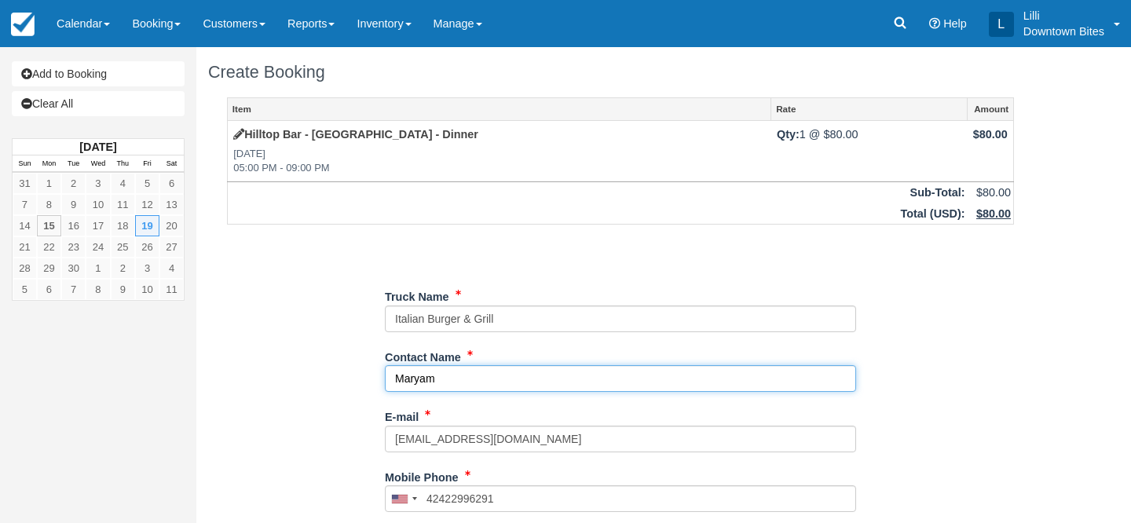
type input "Maryam"
type input "[PHONE_NUMBER]"
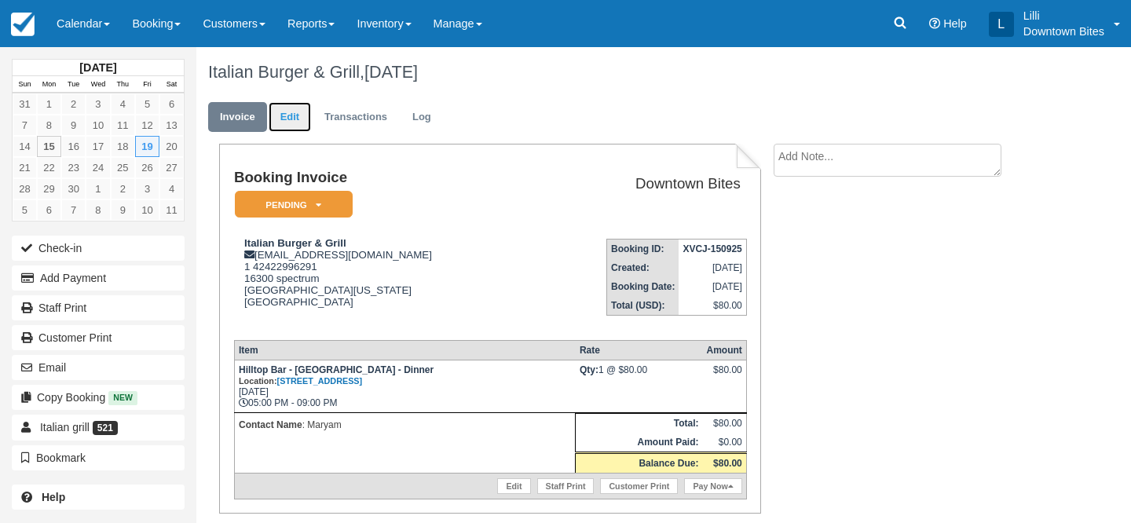
click at [295, 113] on link "Edit" at bounding box center [290, 117] width 42 height 31
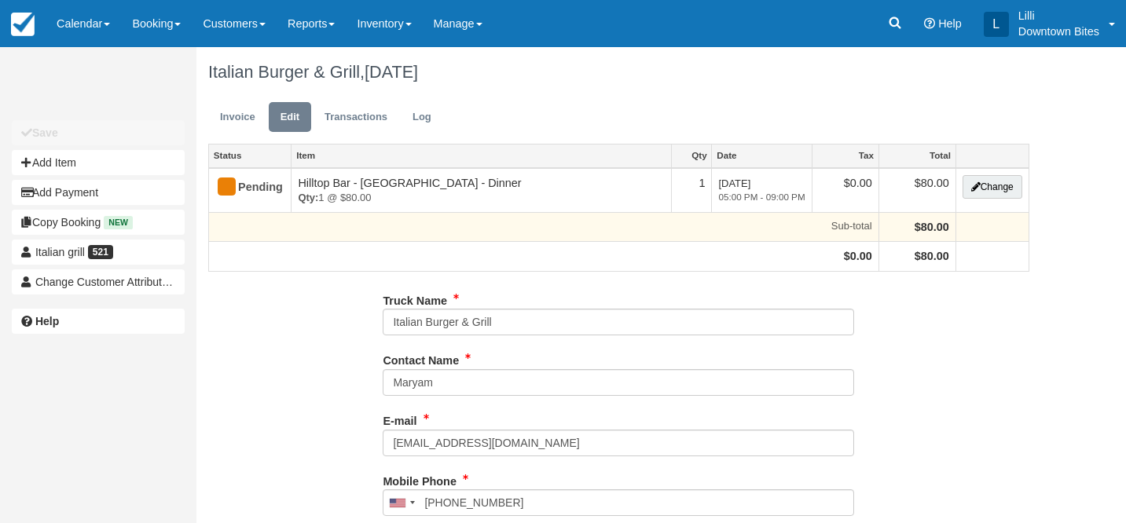
type input "42422996291"
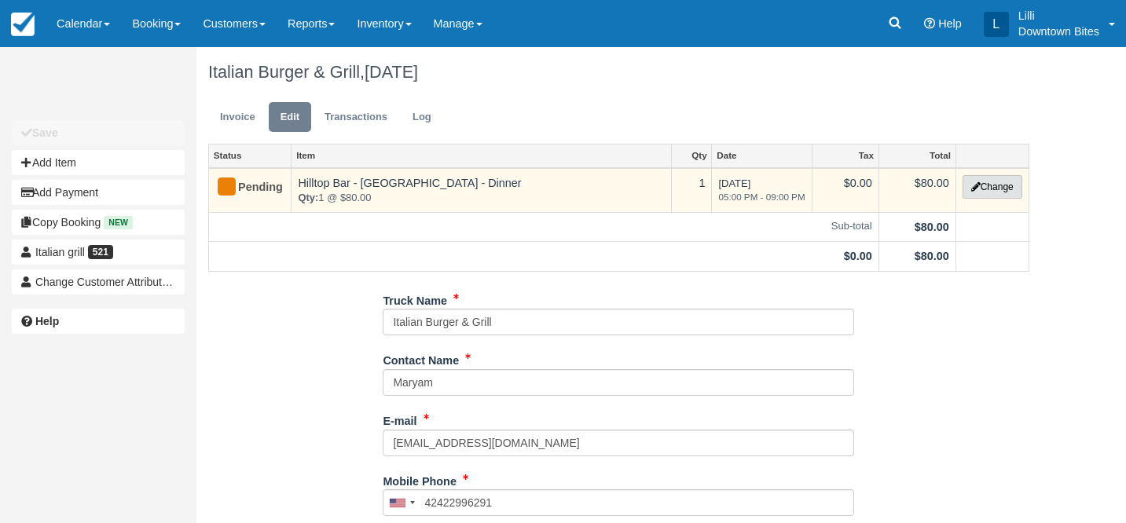
click at [1016, 186] on button "Change" at bounding box center [992, 187] width 60 height 24
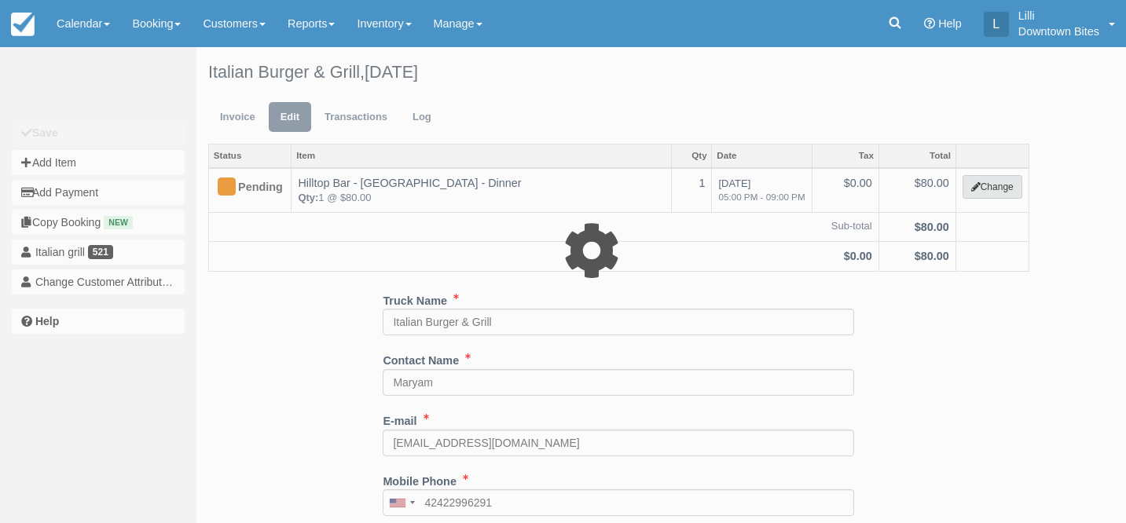
type input "80.00"
select select "4"
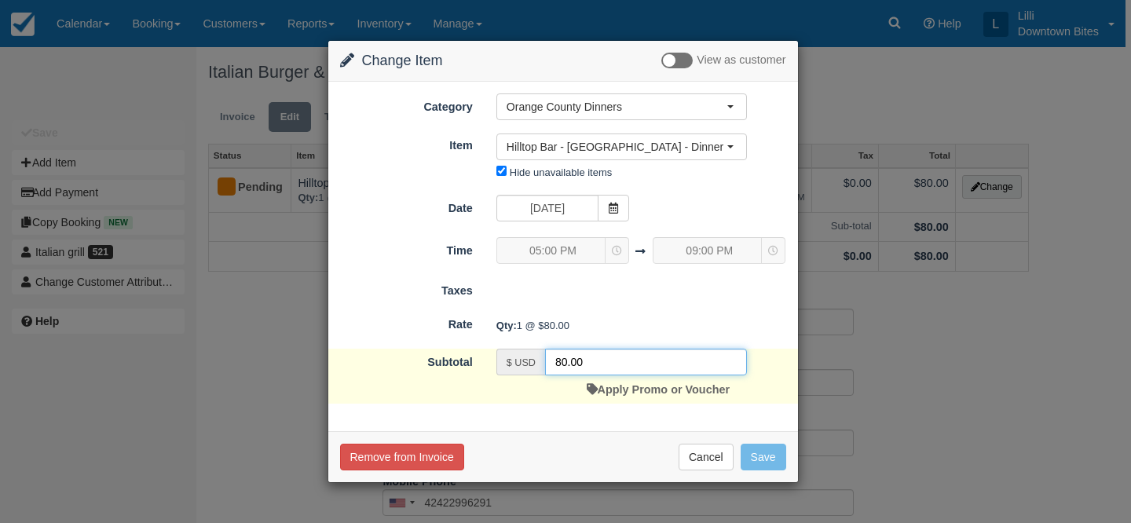
click at [566, 364] on input "80.00" at bounding box center [646, 362] width 202 height 27
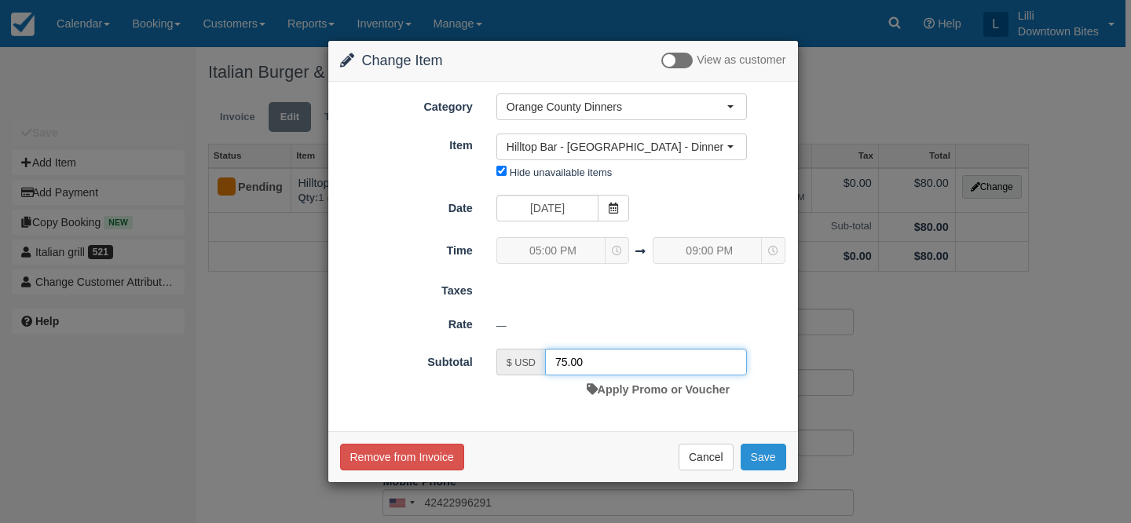
type input "75.00"
click at [766, 454] on button "Save" at bounding box center [764, 457] width 46 height 27
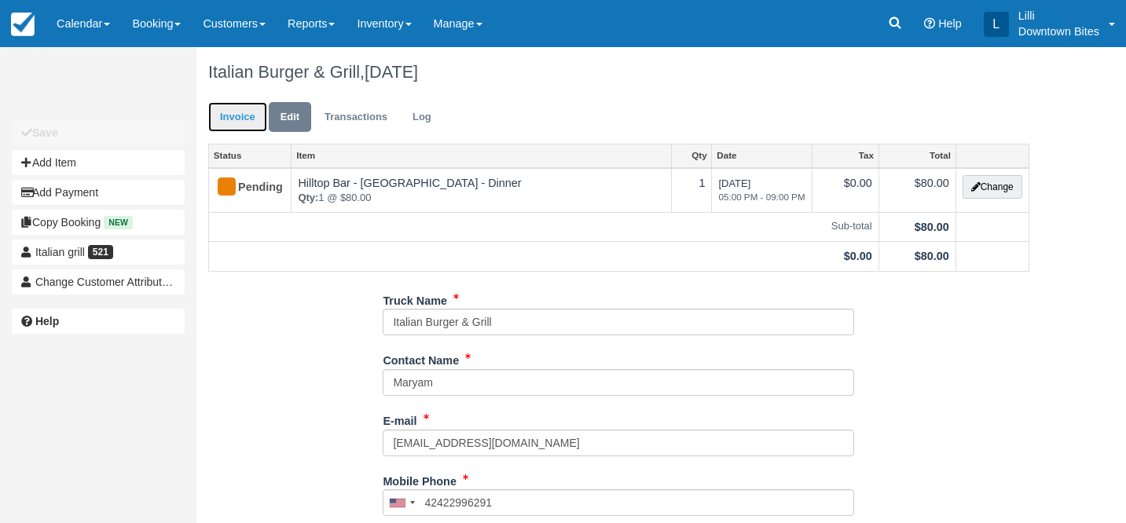
click at [239, 112] on link "Invoice" at bounding box center [237, 117] width 59 height 31
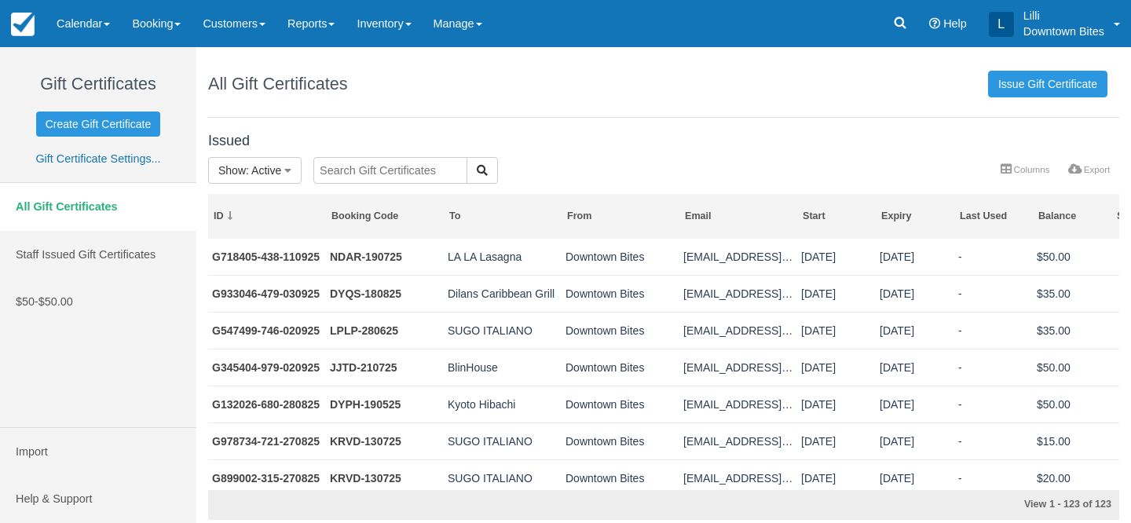
click at [407, 169] on input "text" at bounding box center [390, 170] width 154 height 27
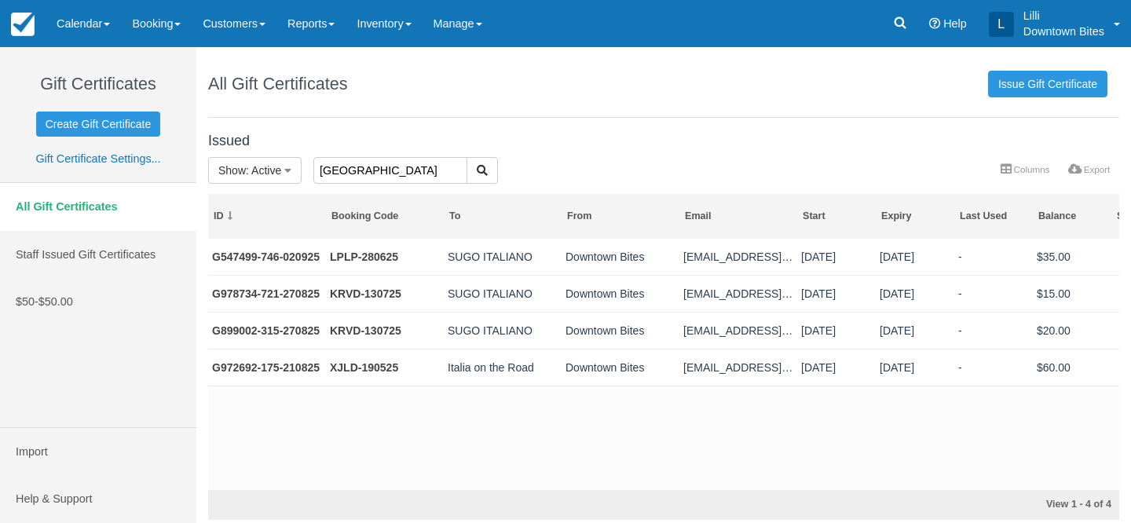
drag, startPoint x: 346, startPoint y: 171, endPoint x: 111, endPoint y: 166, distance: 235.8
click at [111, 166] on div "Gift Certificates Create Gift Certificate Gift Certificate Settings... All Gift…" at bounding box center [565, 285] width 1131 height 476
type input "mary"
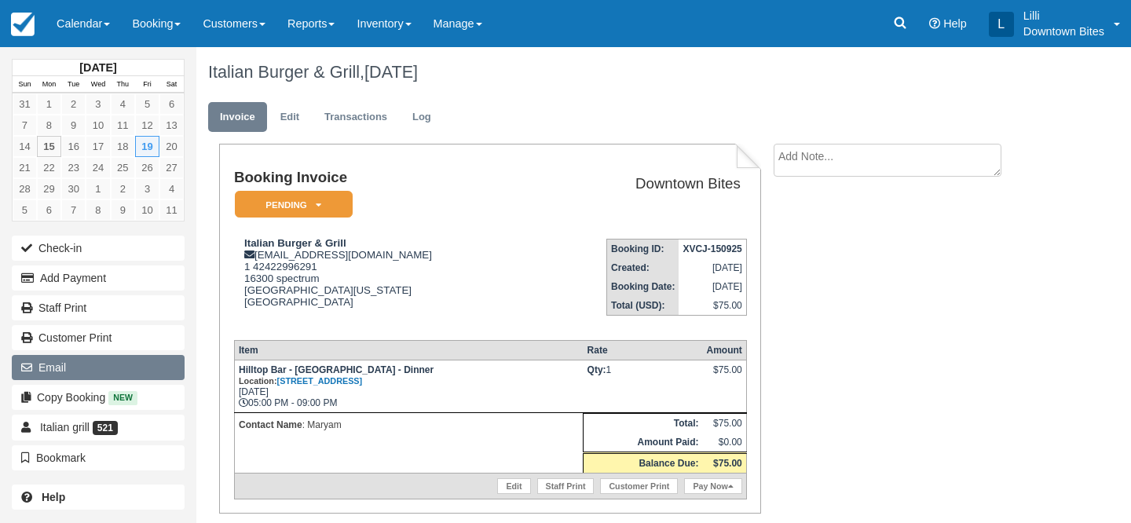
click at [101, 373] on button "Email" at bounding box center [98, 367] width 173 height 25
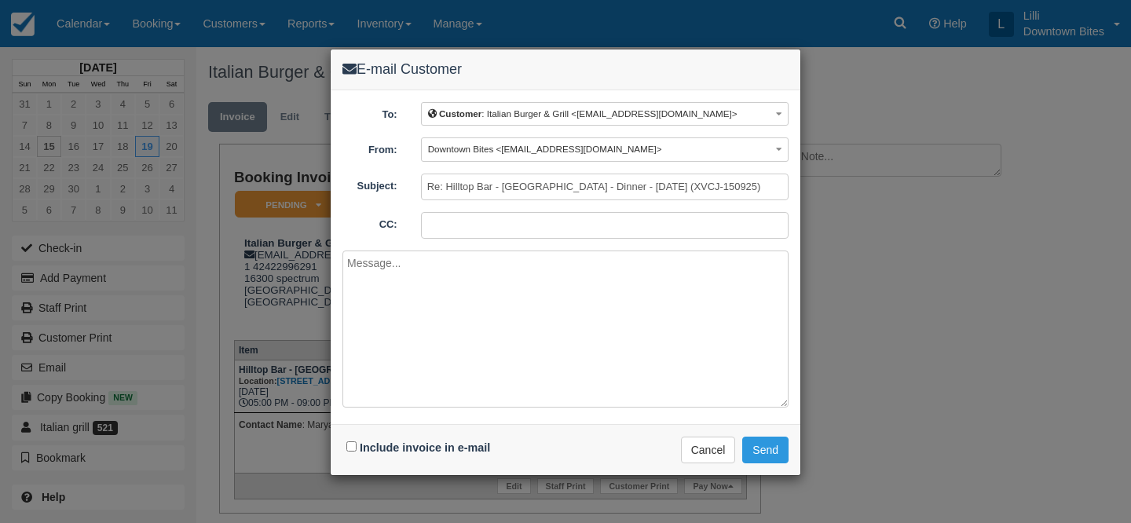
click at [548, 221] on input "CC:" at bounding box center [605, 225] width 368 height 27
type input "lilli@downtownbites.com"
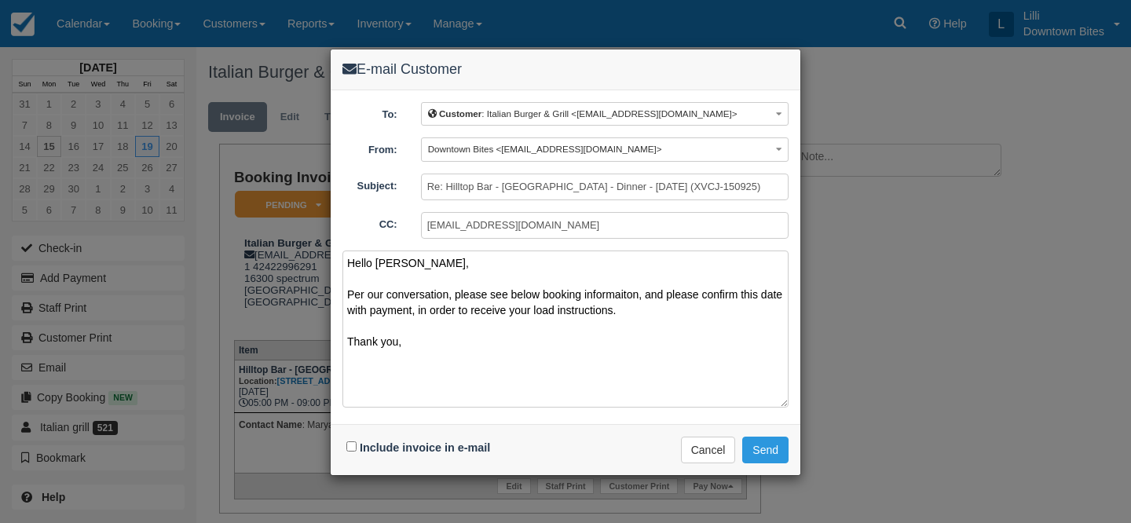
click at [591, 294] on textarea "Hello Maryam, Per our conversation, please see below booking informaiton, and p…" at bounding box center [566, 329] width 446 height 157
drag, startPoint x: 631, startPoint y: 296, endPoint x: 585, endPoint y: 299, distance: 45.7
click at [585, 299] on textarea "Hello Maryam, Per our conversation, please see below booking informaiton, and p…" at bounding box center [566, 329] width 446 height 157
type textarea "Hello Maryam, Per our conversation, please see below booking information, and p…"
click at [353, 446] on input "Include invoice in e-mail" at bounding box center [351, 447] width 10 height 10
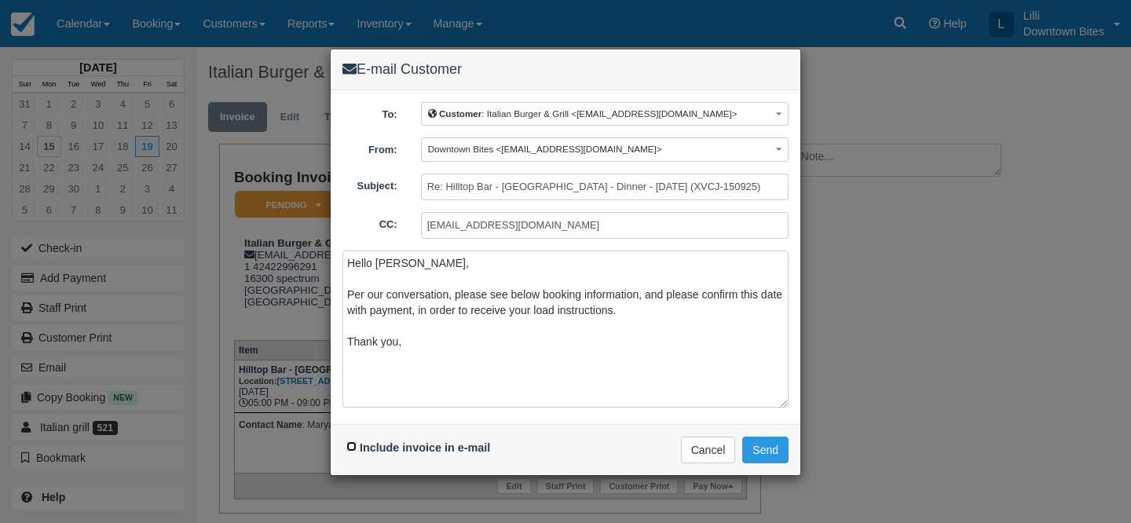
checkbox input "true"
click at [772, 448] on button "Send" at bounding box center [765, 450] width 46 height 27
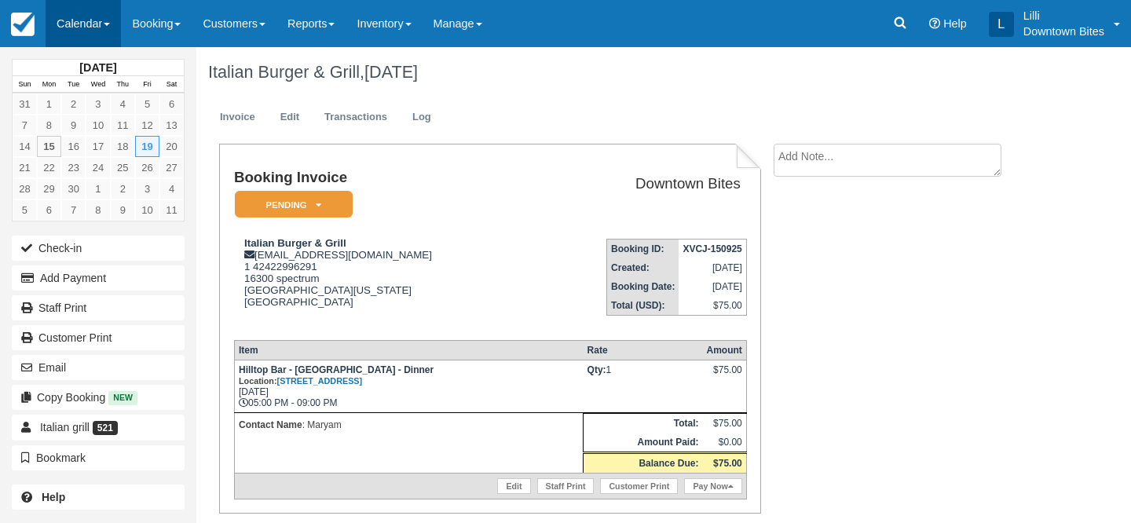
click at [79, 20] on link "Calendar" at bounding box center [83, 23] width 75 height 47
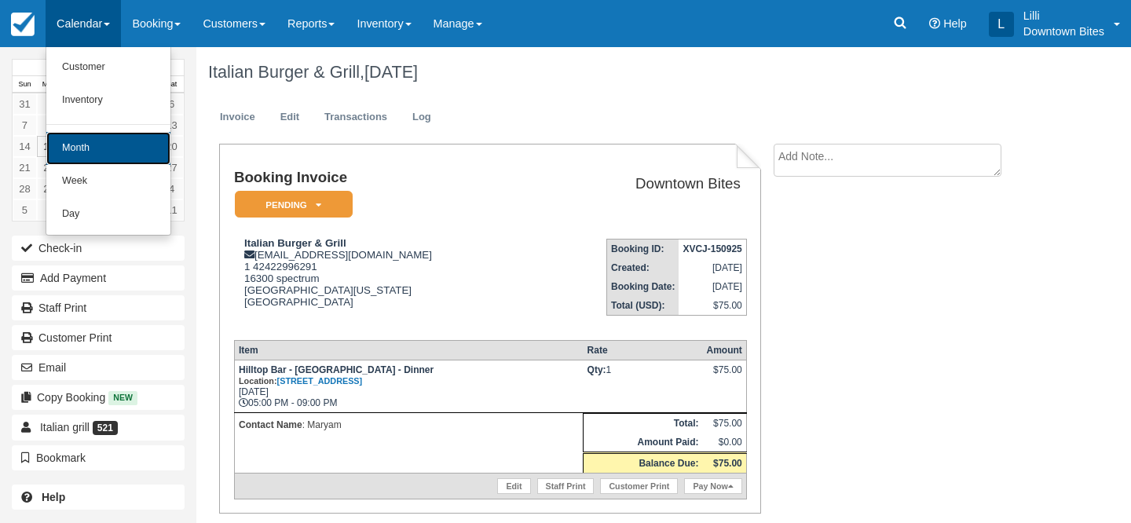
click at [104, 145] on link "Month" at bounding box center [108, 148] width 124 height 33
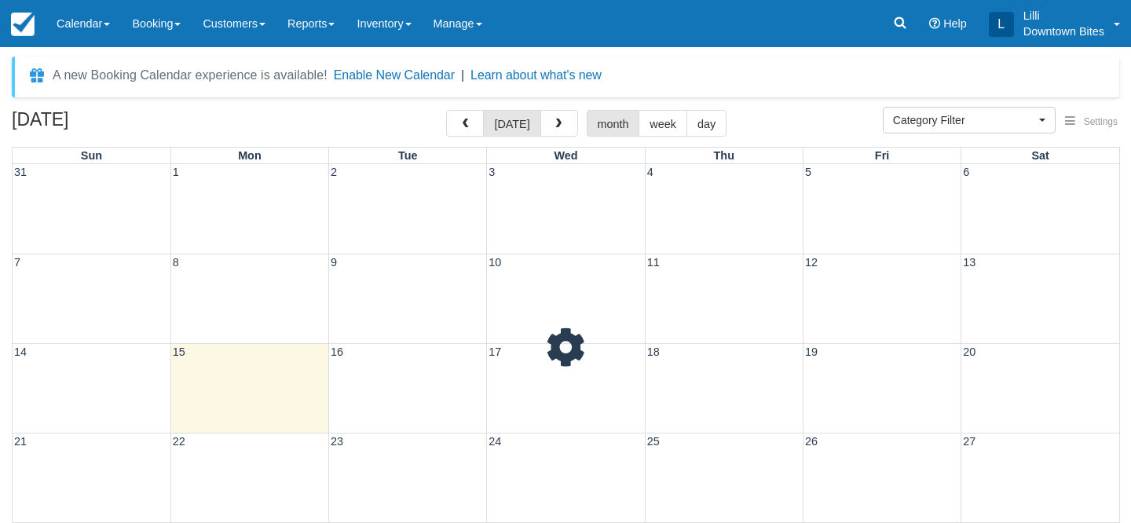
select select
